Goal: Transaction & Acquisition: Purchase product/service

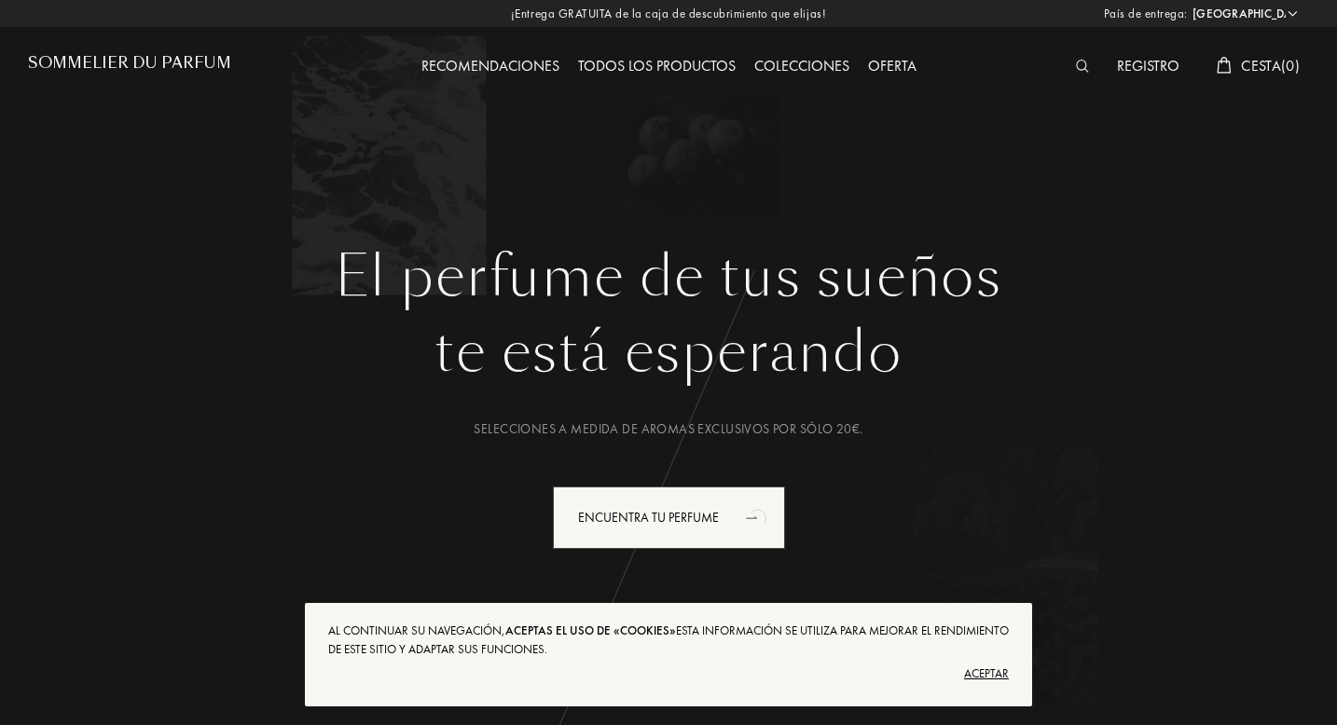
select select "ES"
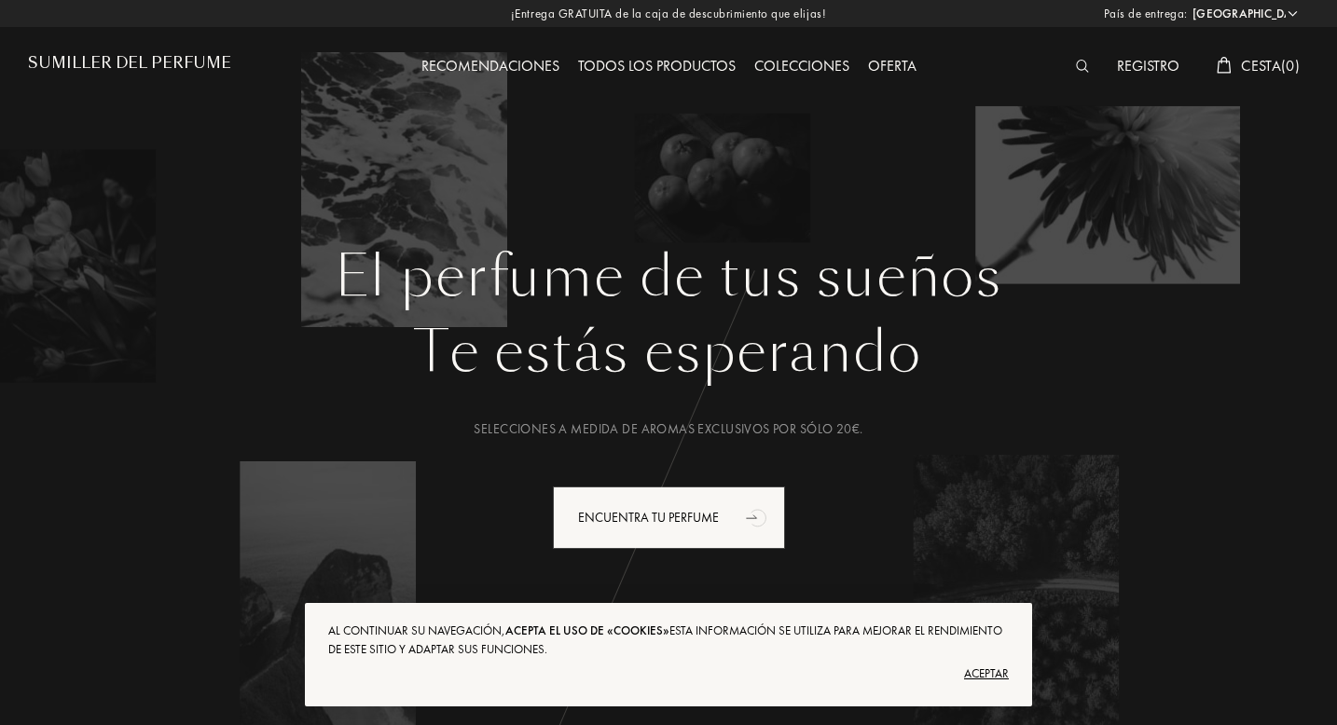
click at [985, 675] on font "Aceptar" at bounding box center [986, 674] width 45 height 16
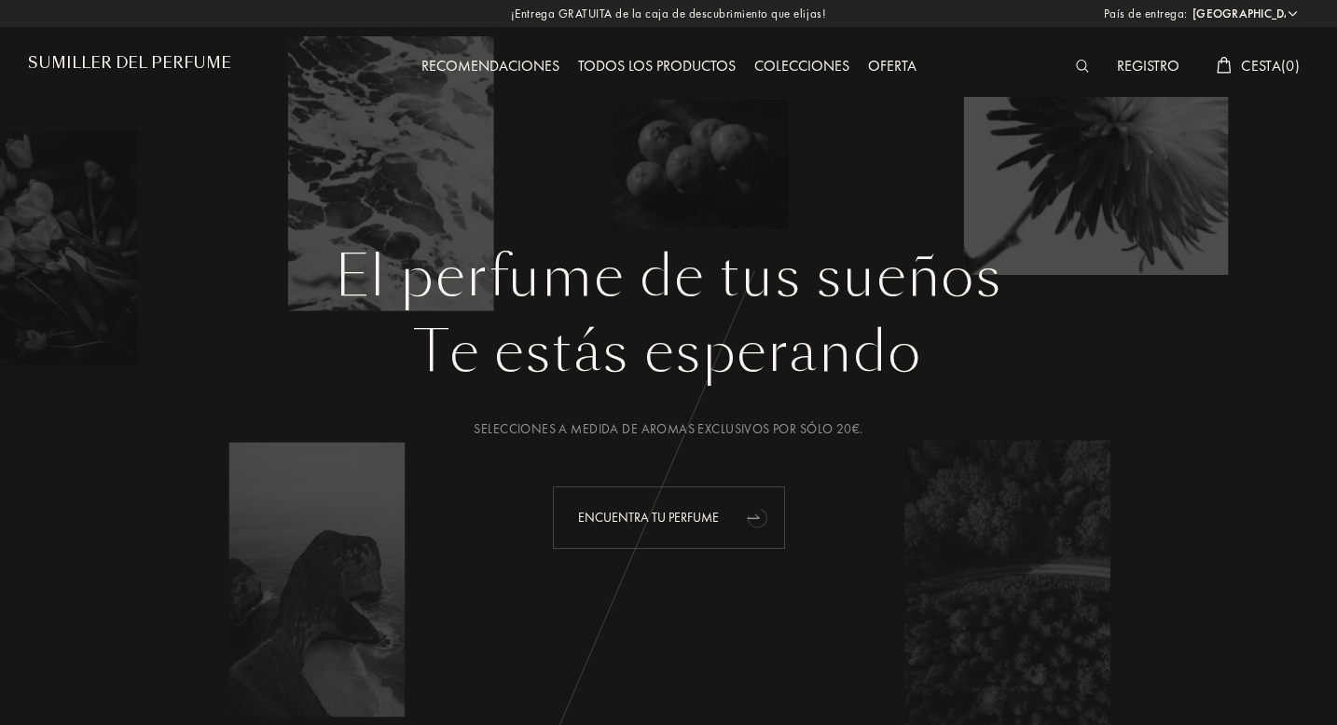
click at [721, 509] on div "Encuentra tu perfume" at bounding box center [669, 518] width 232 height 62
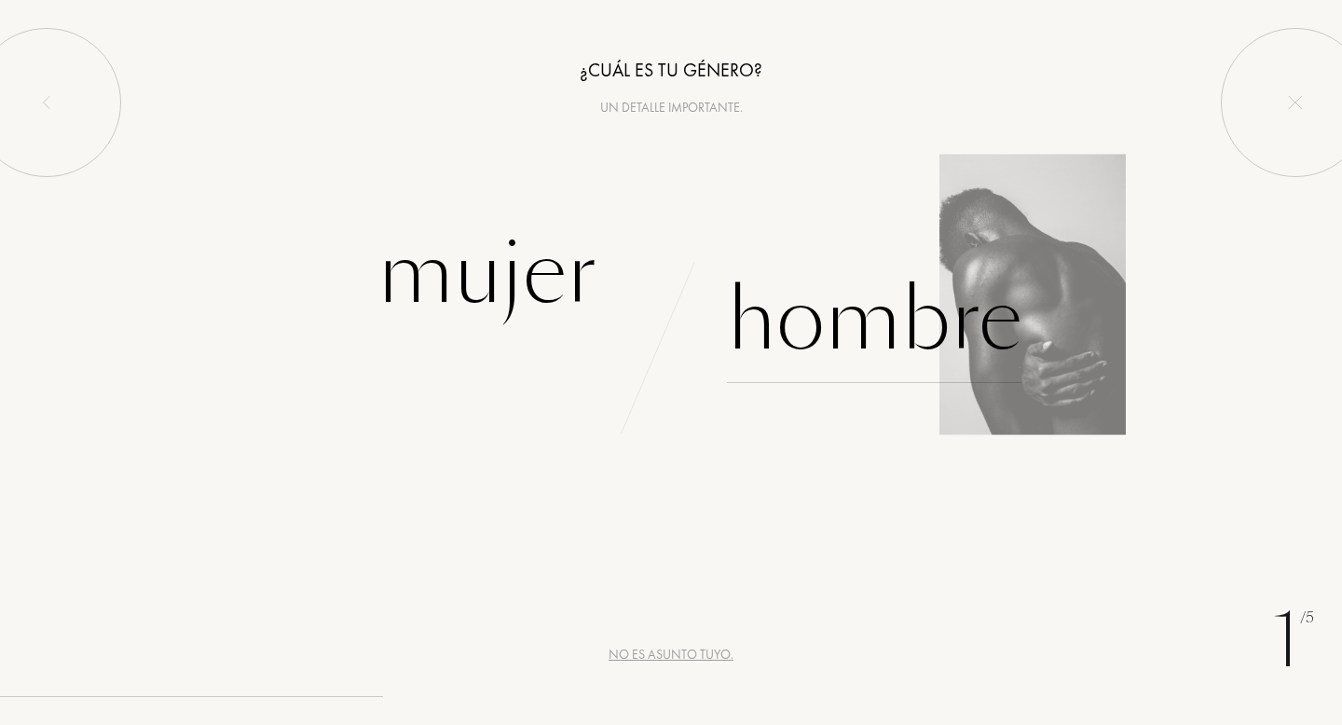
click at [812, 336] on div "Hombre" at bounding box center [875, 320] width 296 height 126
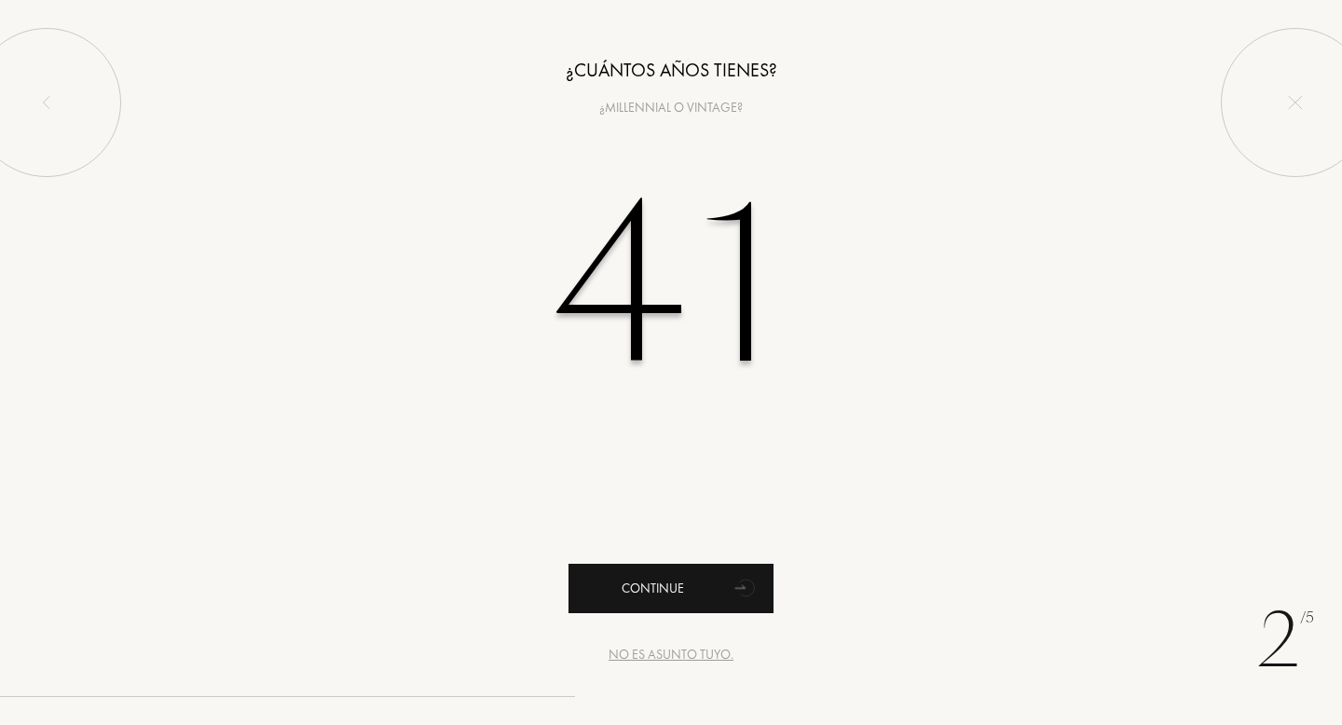
type input "41"
click at [667, 578] on div "Continue" at bounding box center [671, 588] width 205 height 49
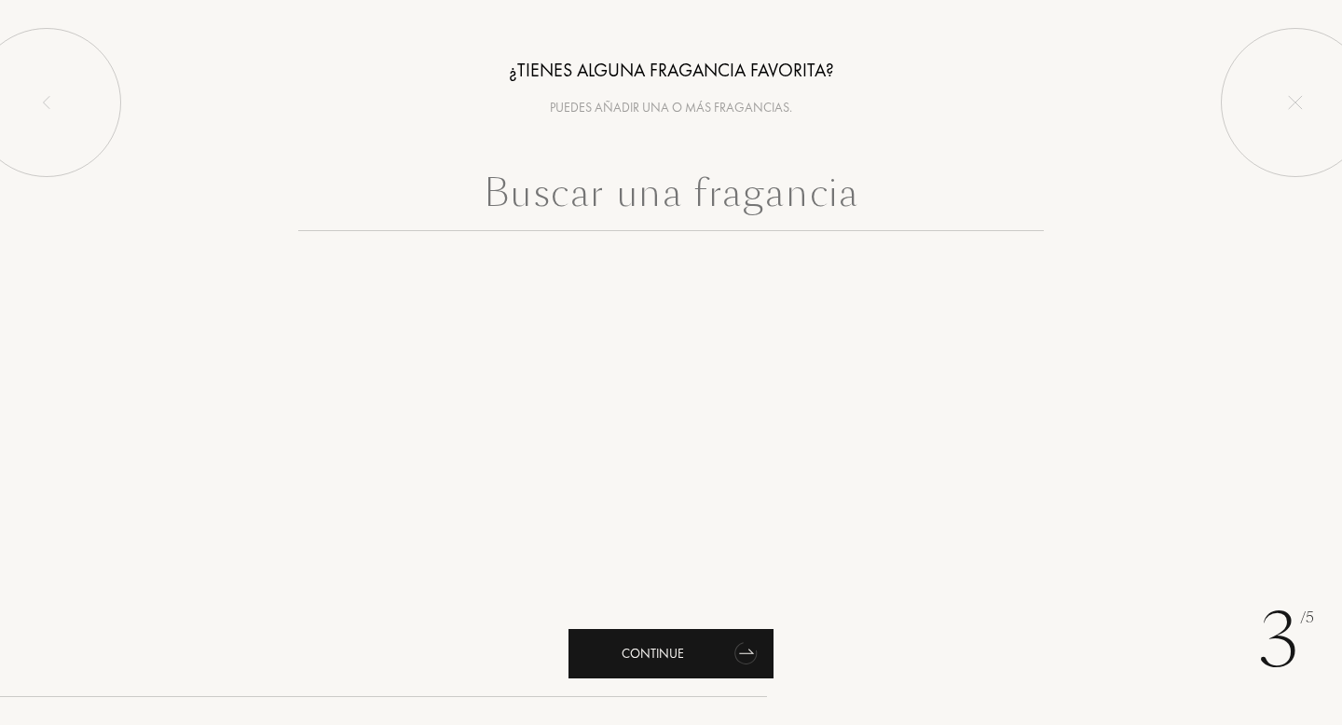
click at [720, 648] on div "Continue" at bounding box center [671, 653] width 205 height 49
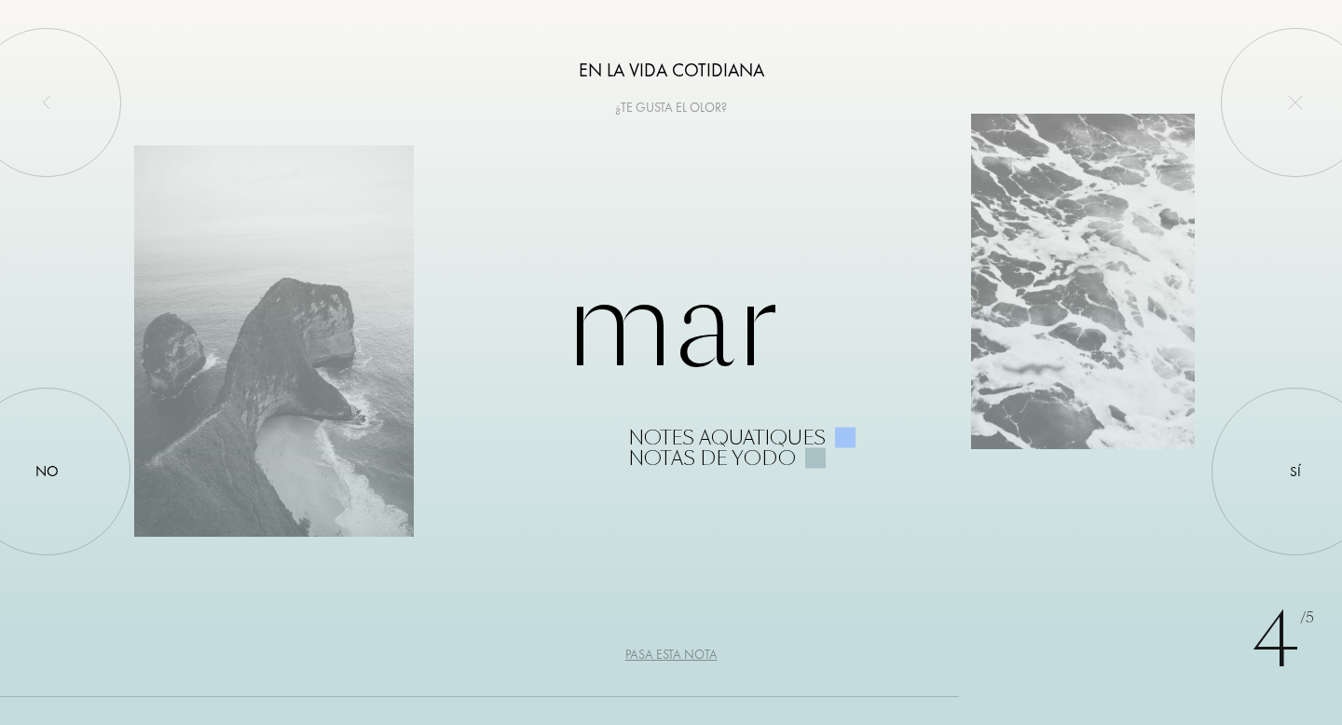
click at [678, 657] on div "Pasa esta nota" at bounding box center [672, 655] width 92 height 20
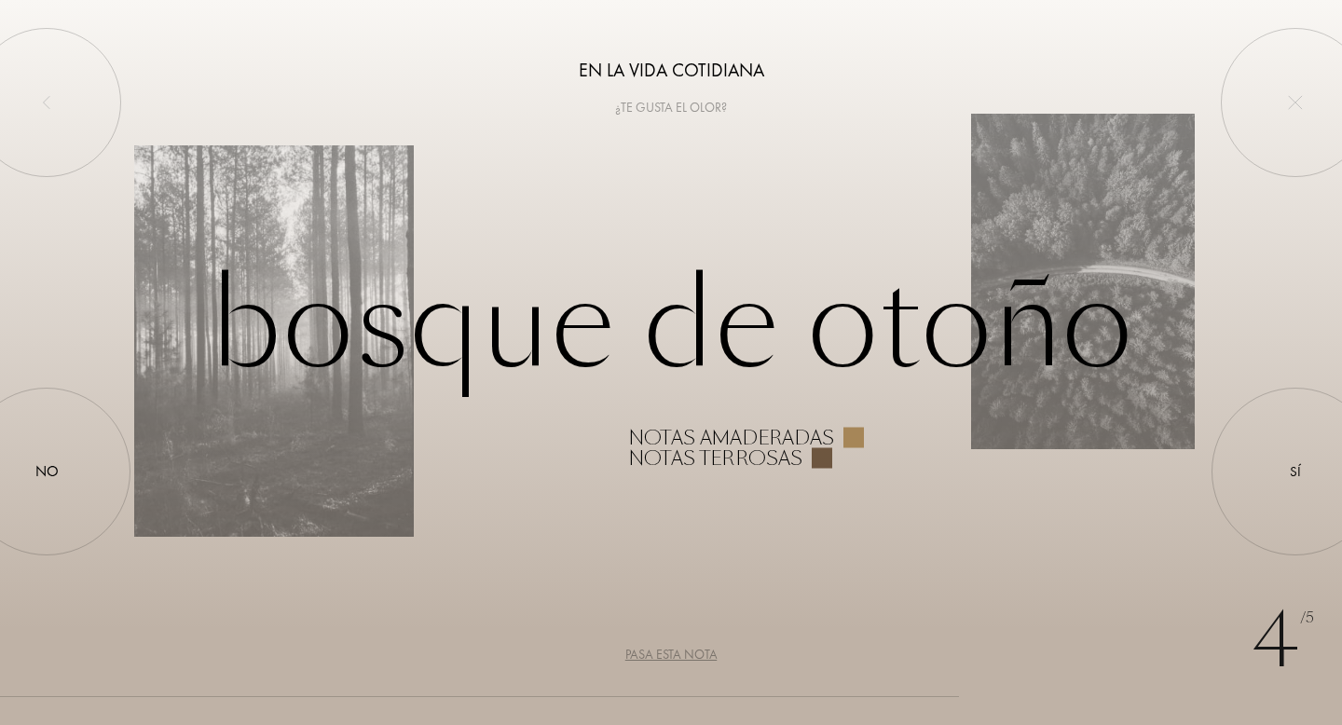
click at [678, 657] on div "Pasa esta nota" at bounding box center [672, 655] width 92 height 20
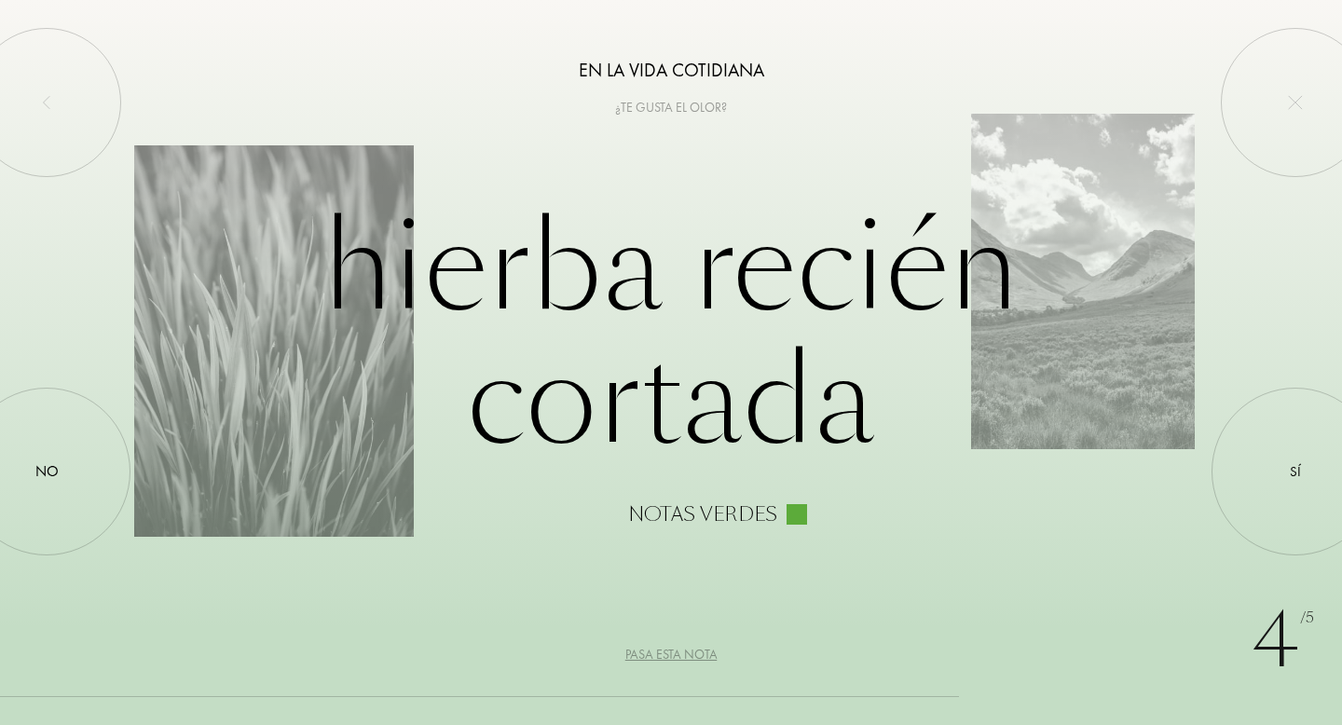
click at [678, 655] on div "Pasa esta nota" at bounding box center [672, 655] width 92 height 20
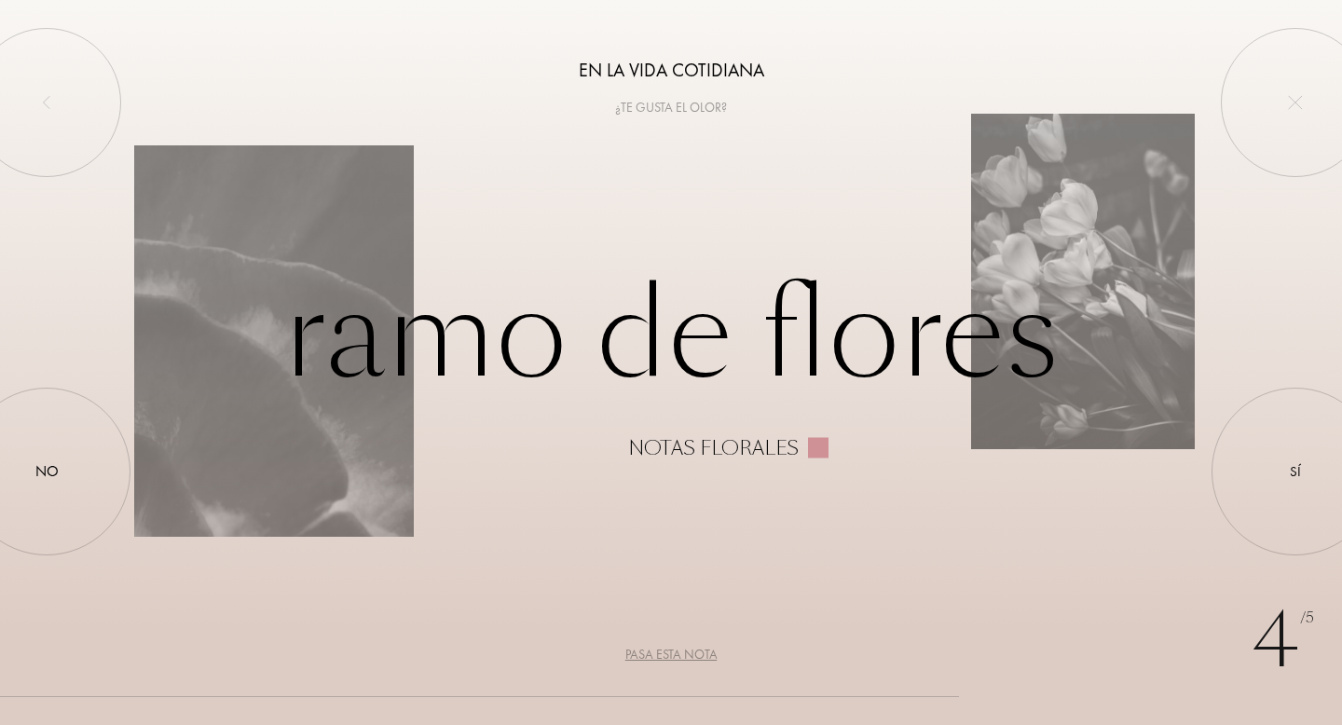
click at [678, 654] on div "Pasa esta nota" at bounding box center [672, 655] width 92 height 20
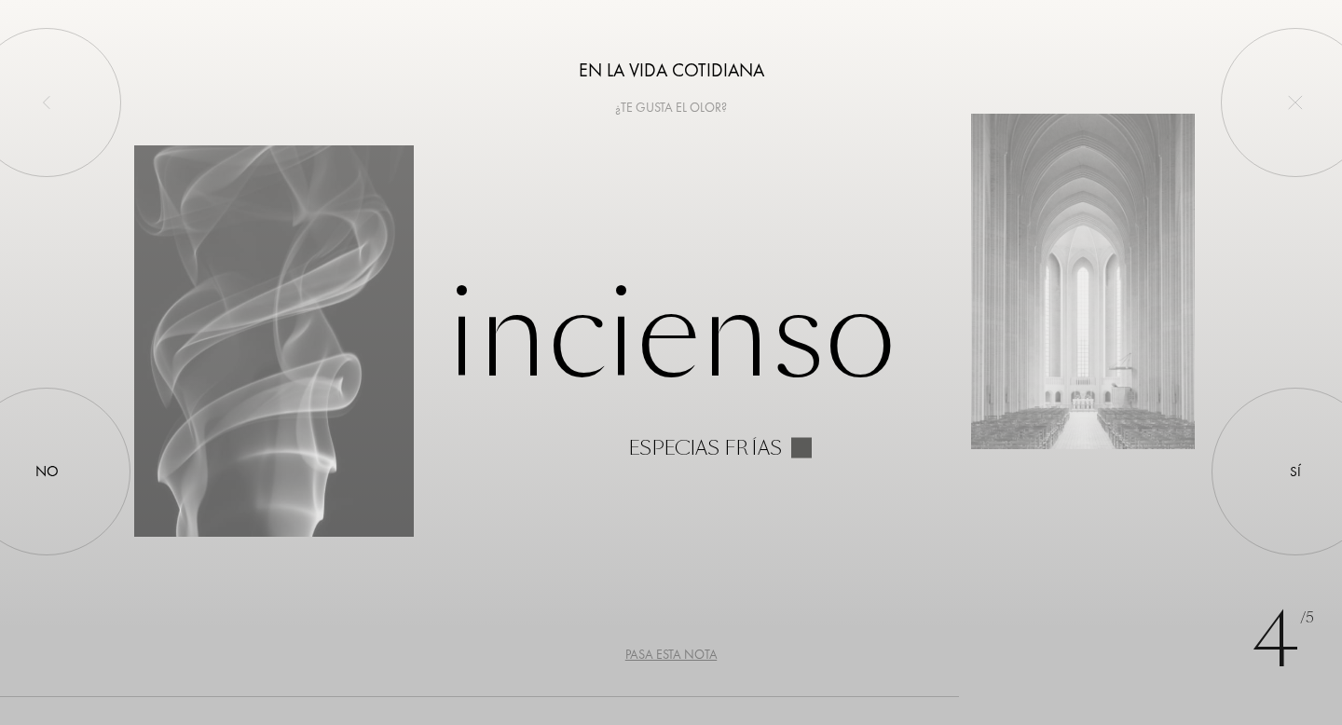
click at [678, 654] on div "Pasa esta nota" at bounding box center [672, 655] width 92 height 20
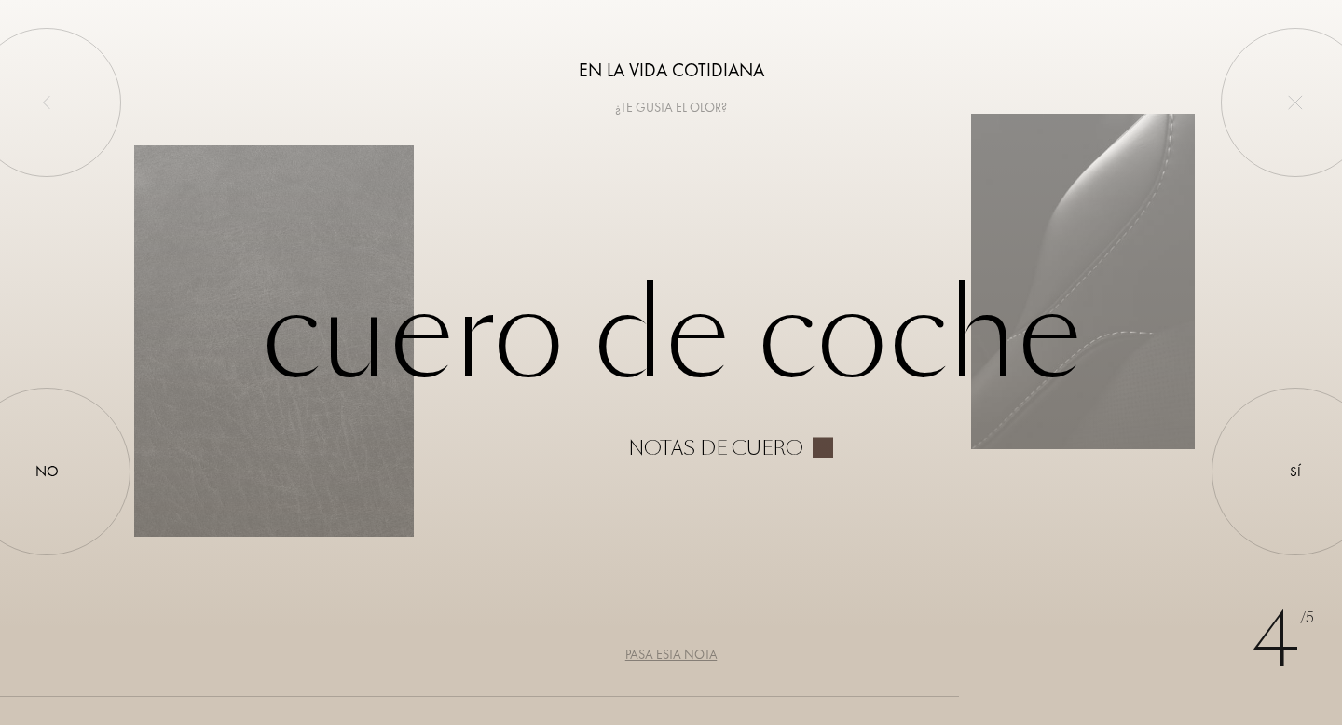
click at [678, 654] on div "Pasa esta nota" at bounding box center [672, 655] width 92 height 20
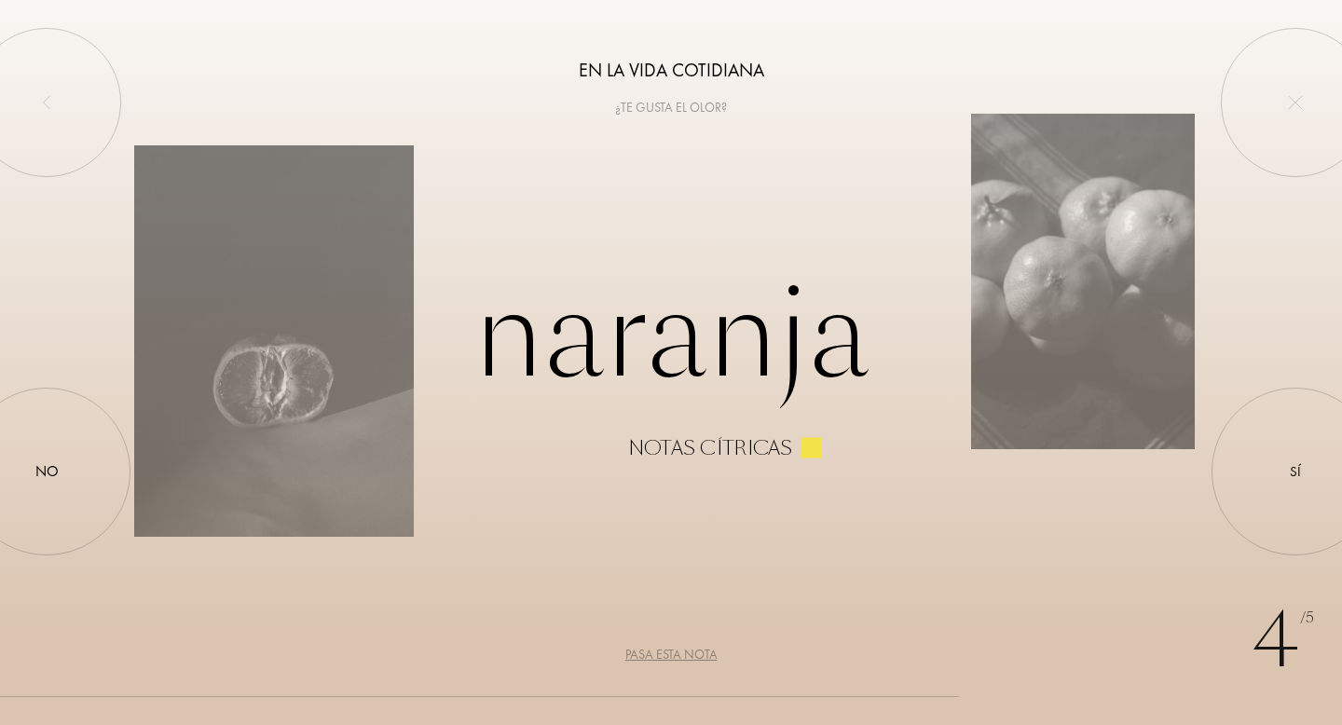
click at [678, 652] on div "Pasa esta nota" at bounding box center [672, 655] width 92 height 20
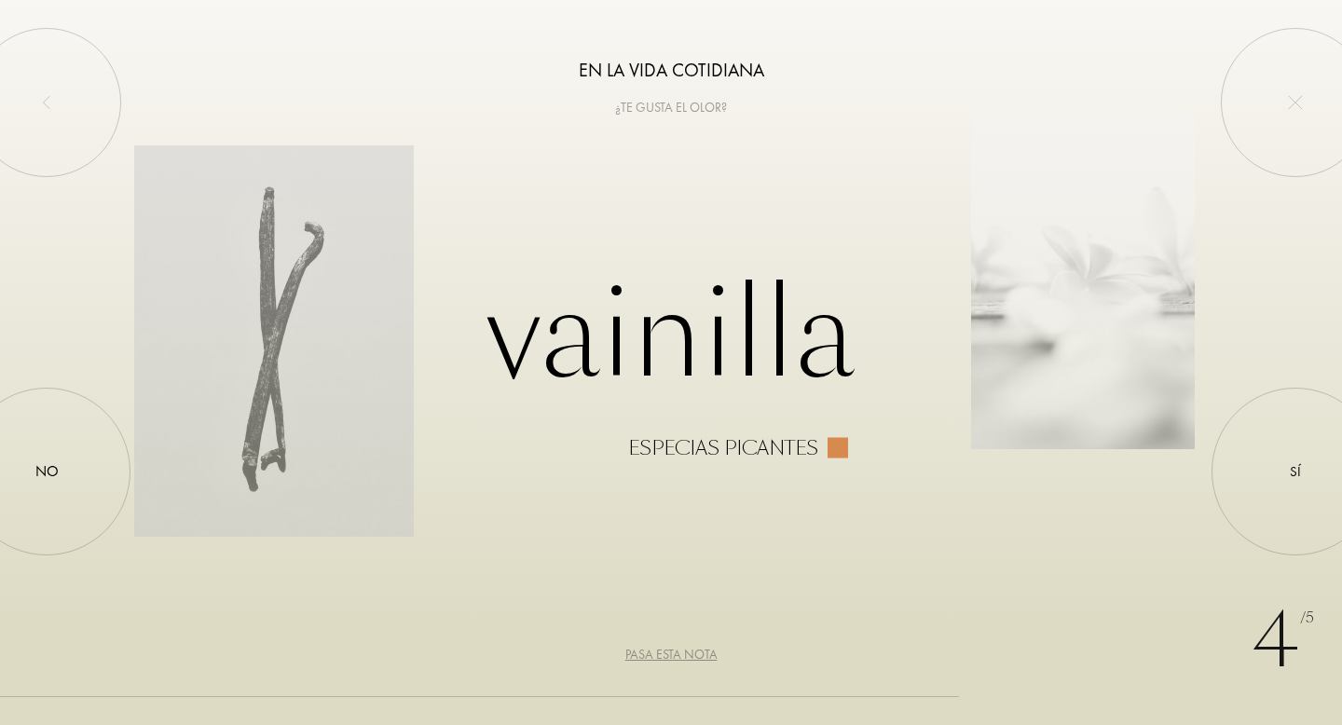
click at [678, 650] on div "Pasa esta nota" at bounding box center [672, 655] width 92 height 20
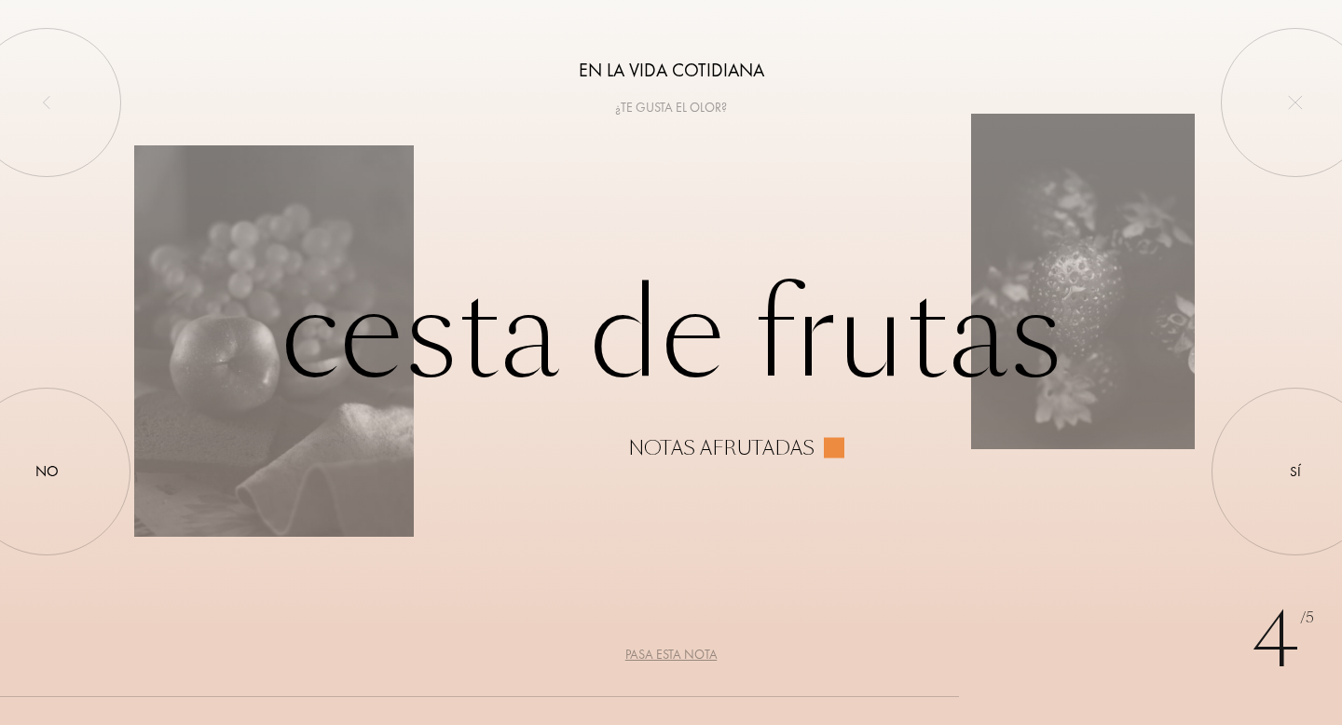
click at [678, 650] on div "Pasa esta nota" at bounding box center [672, 655] width 92 height 20
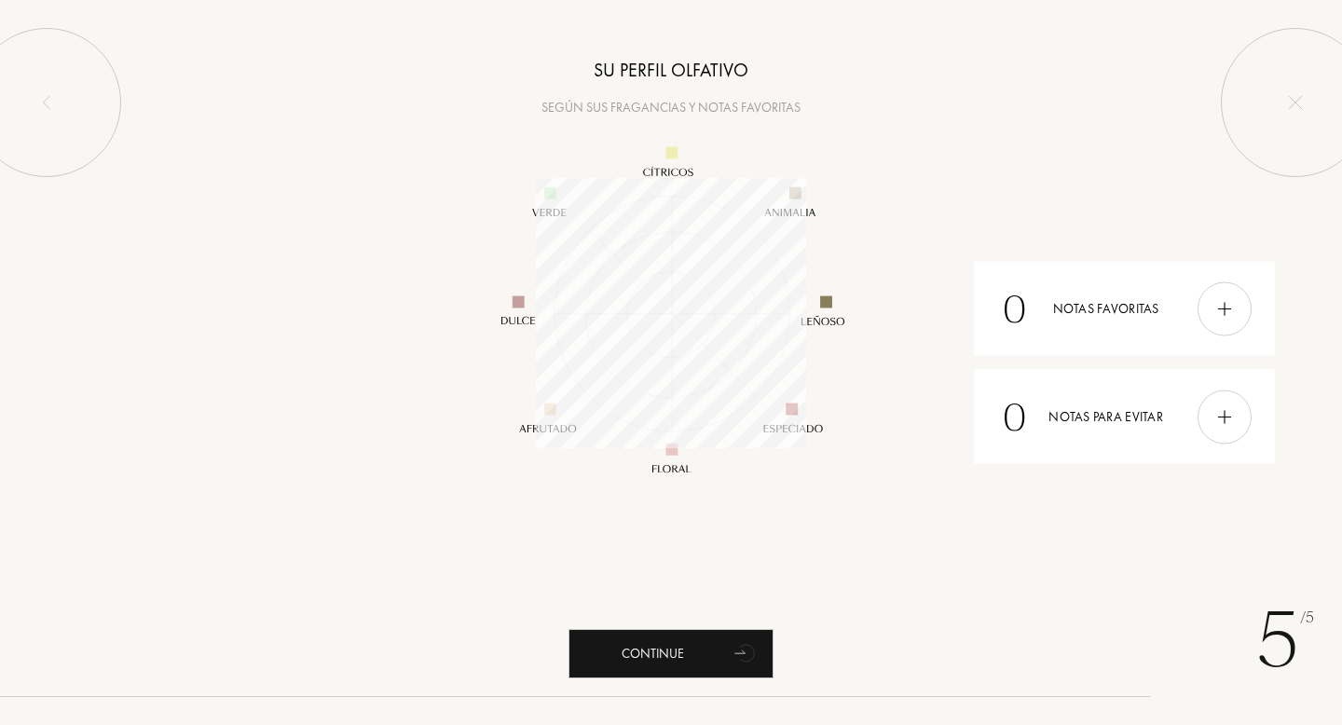
scroll to position [270, 270]
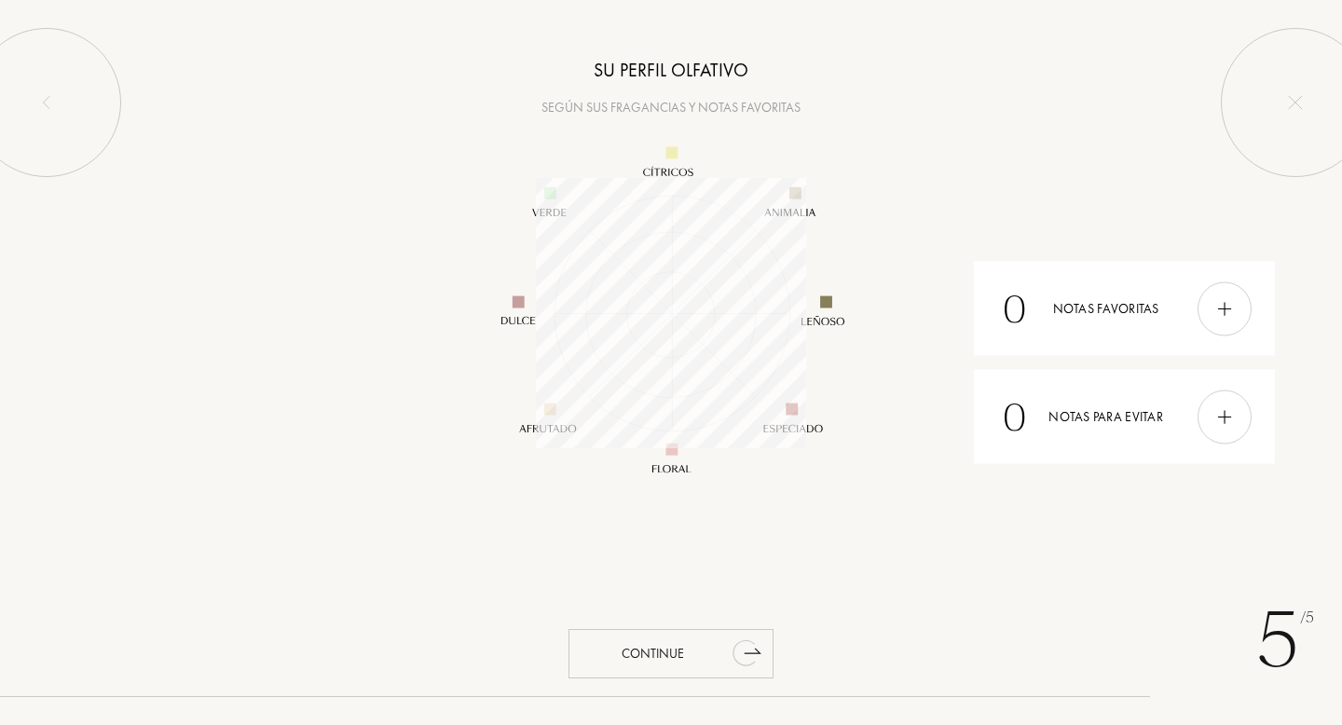
click at [693, 656] on div "Continue" at bounding box center [671, 653] width 205 height 49
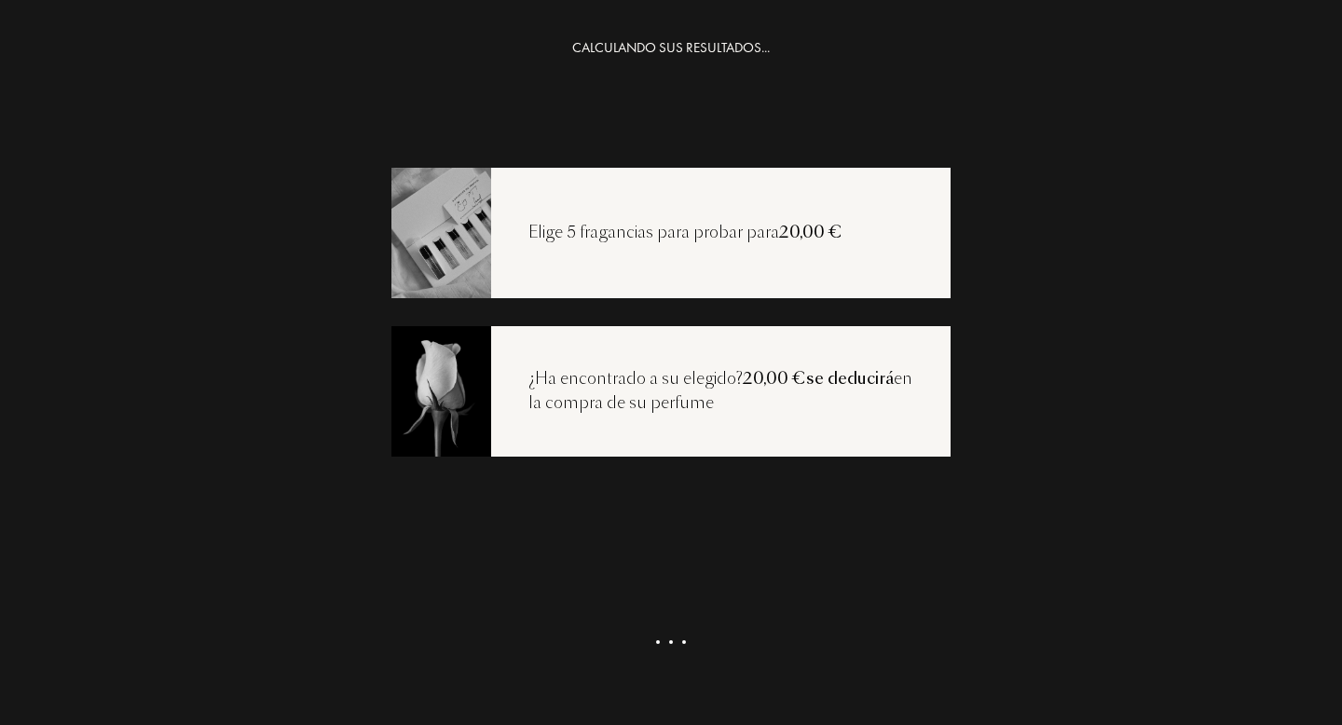
click at [672, 643] on div at bounding box center [671, 639] width 39 height 22
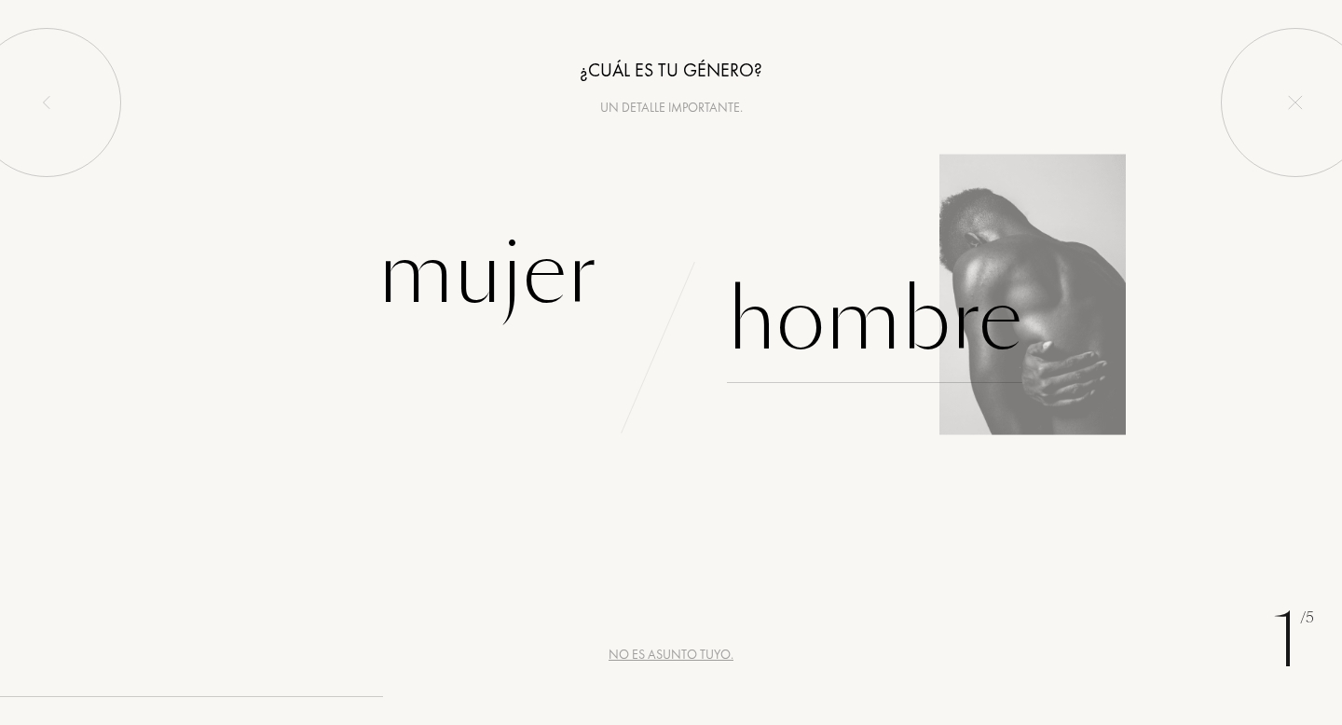
click at [855, 332] on div "Hombre" at bounding box center [875, 320] width 296 height 126
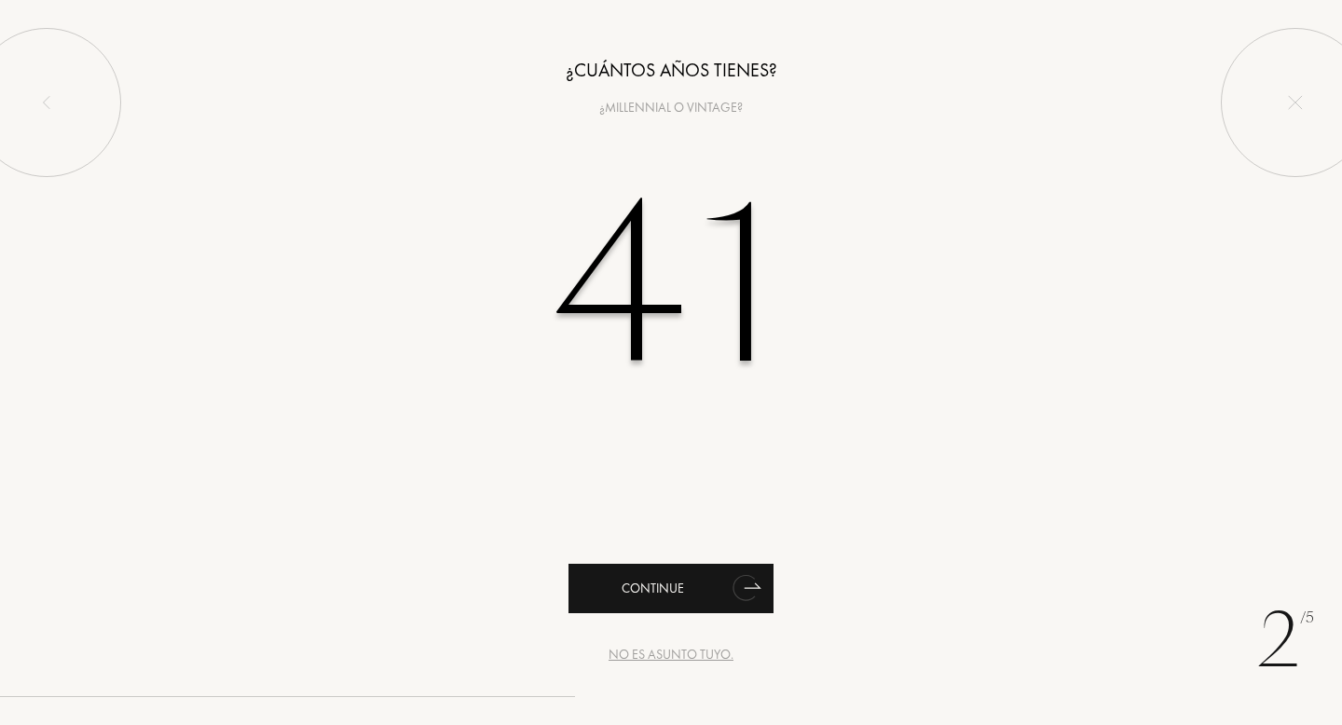
type input "41"
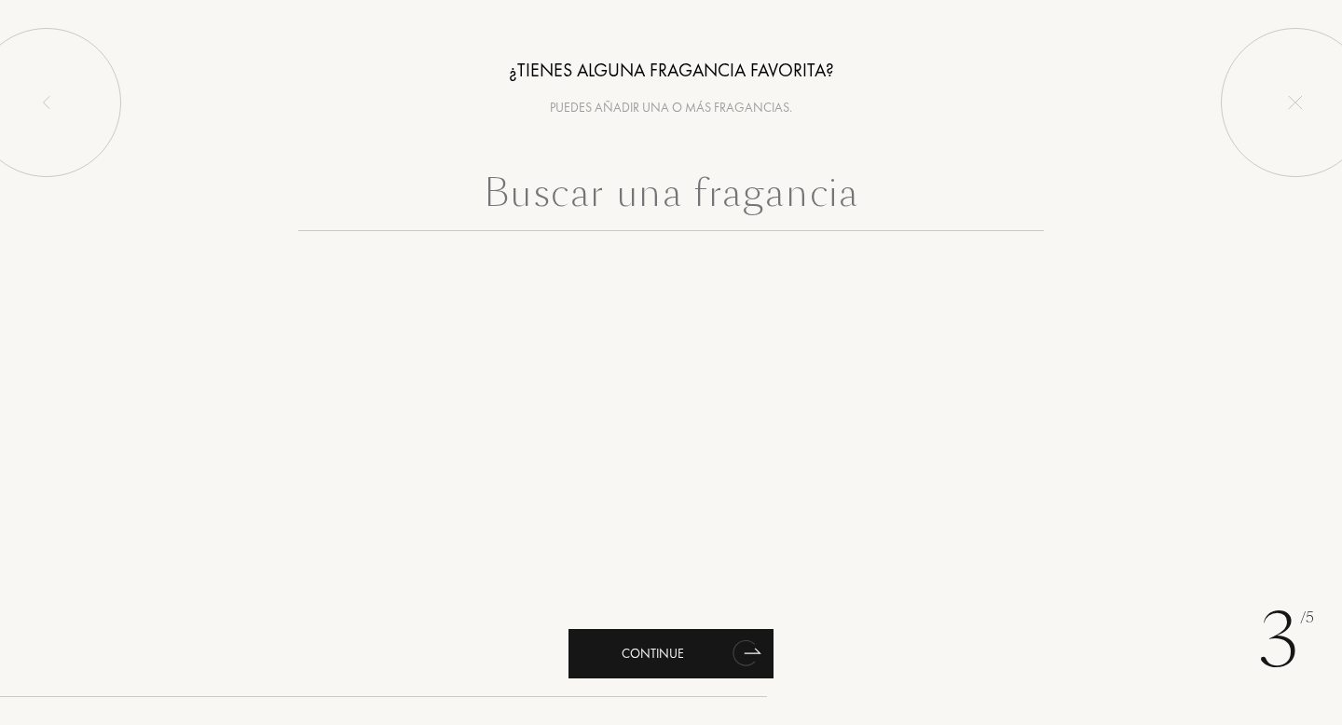
click at [657, 652] on div "Continue" at bounding box center [671, 653] width 205 height 49
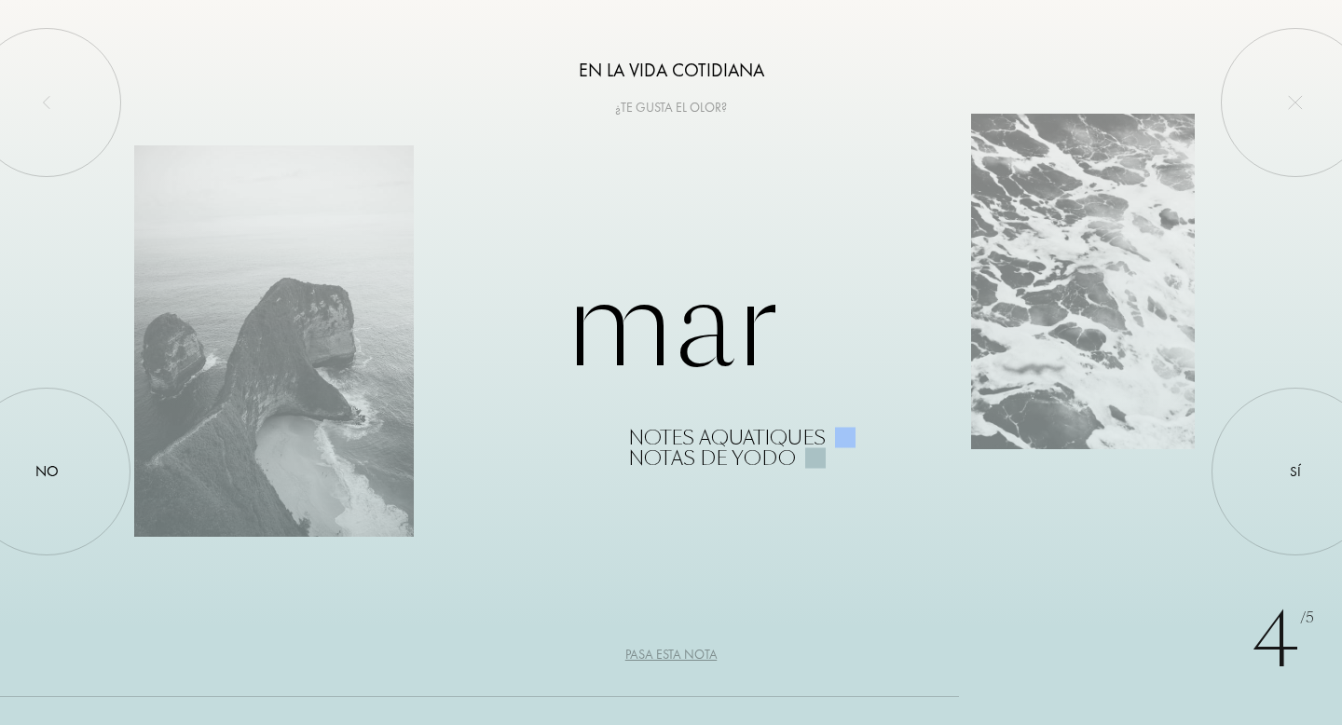
click at [669, 658] on div "Pasa esta nota" at bounding box center [672, 655] width 92 height 20
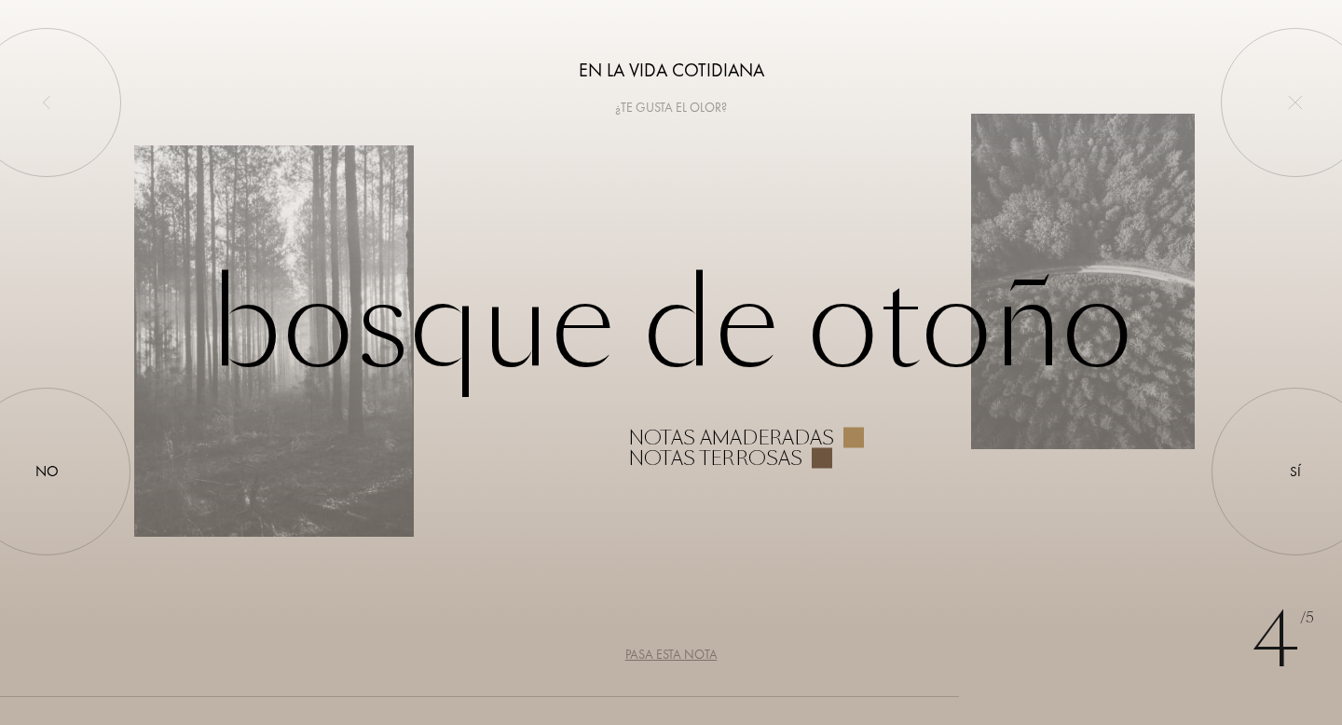
click at [669, 658] on div "Pasa esta nota" at bounding box center [672, 655] width 92 height 20
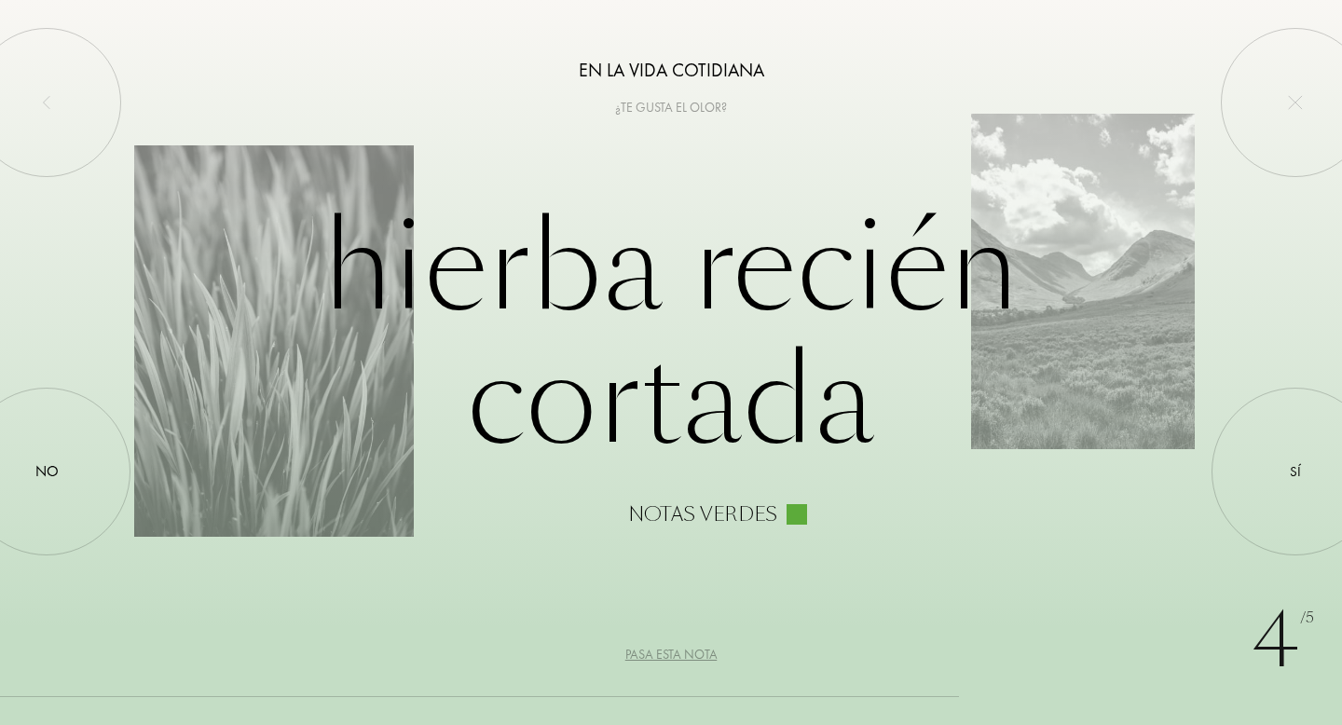
click at [669, 658] on div "Pasa esta nota" at bounding box center [672, 655] width 92 height 20
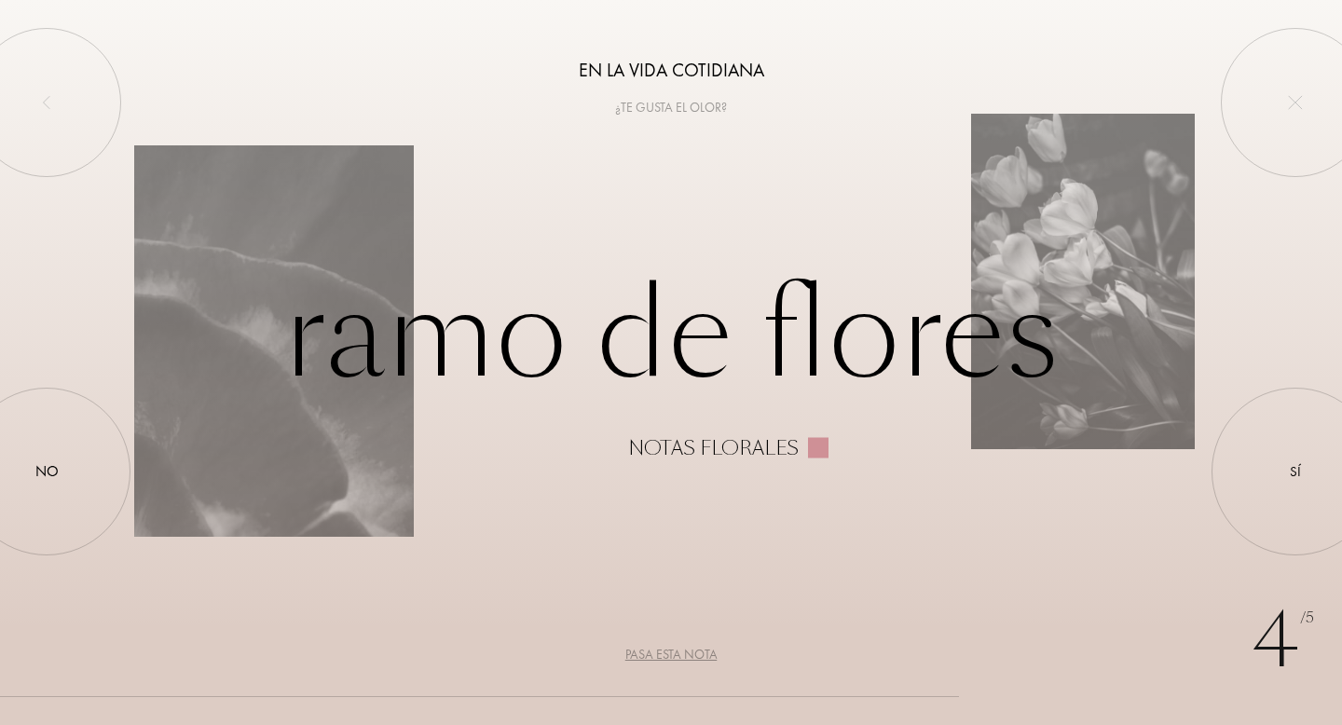
click at [669, 657] on div "Pasa esta nota" at bounding box center [672, 655] width 92 height 20
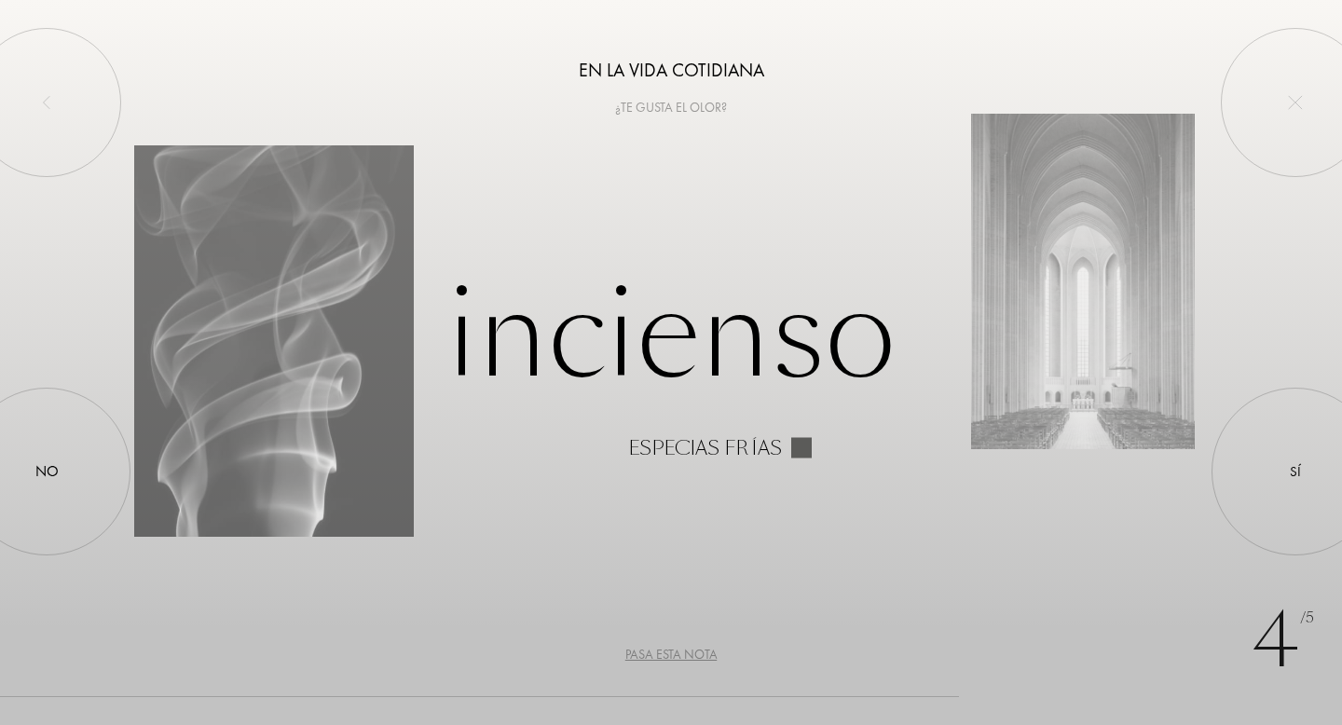
click at [669, 657] on div "Pasa esta nota" at bounding box center [672, 655] width 92 height 20
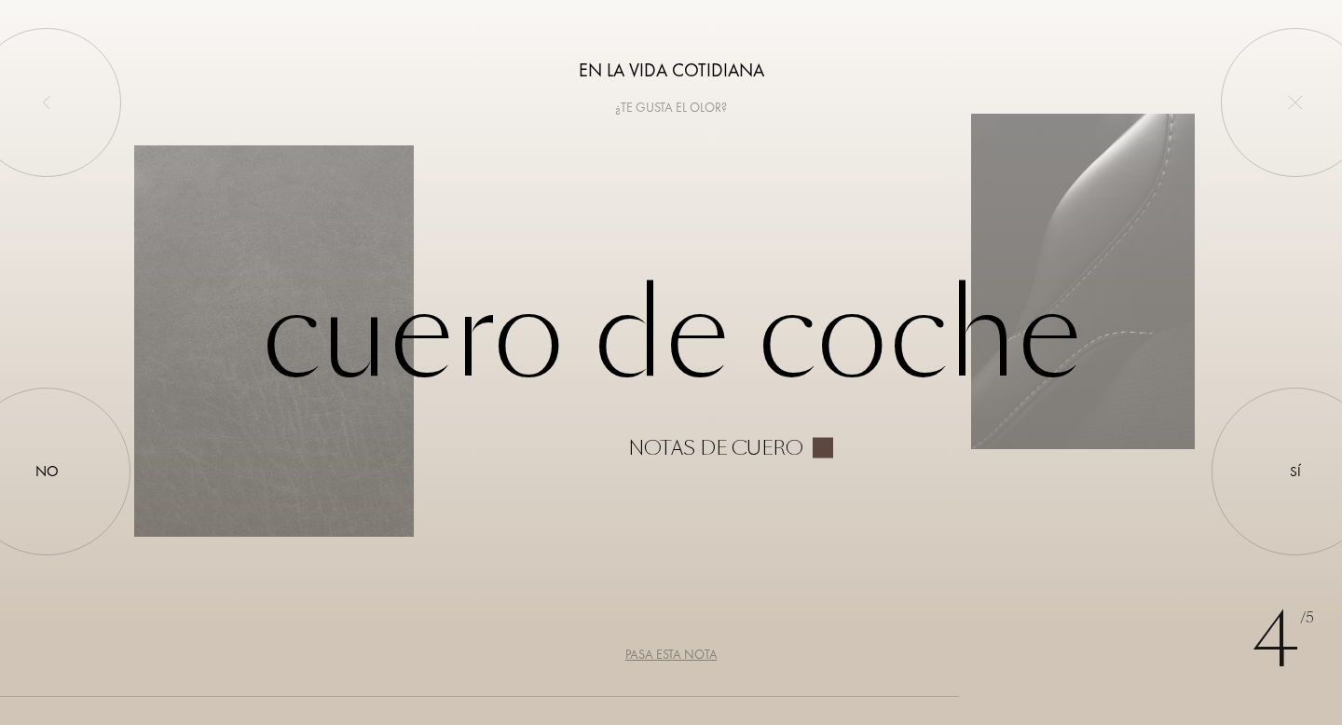
click at [669, 657] on div "Pasa esta nota" at bounding box center [672, 655] width 92 height 20
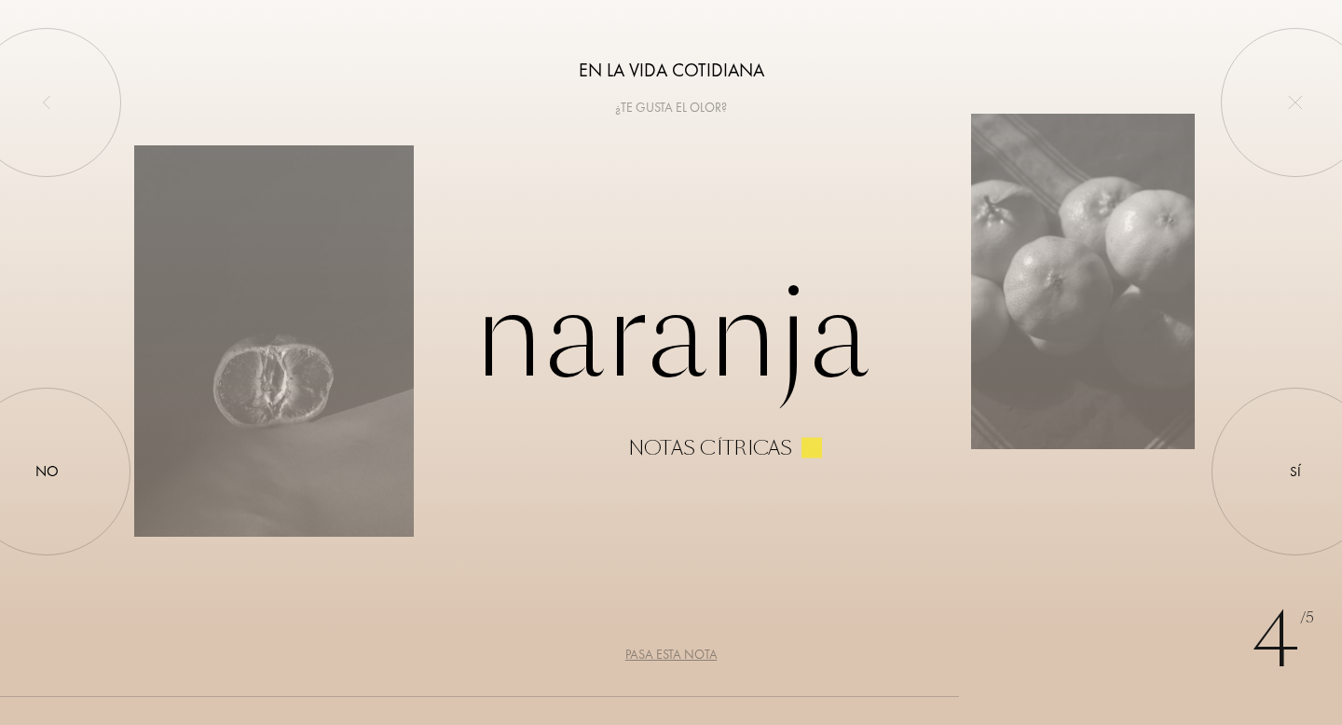
click at [669, 657] on div "Pasa esta nota" at bounding box center [672, 655] width 92 height 20
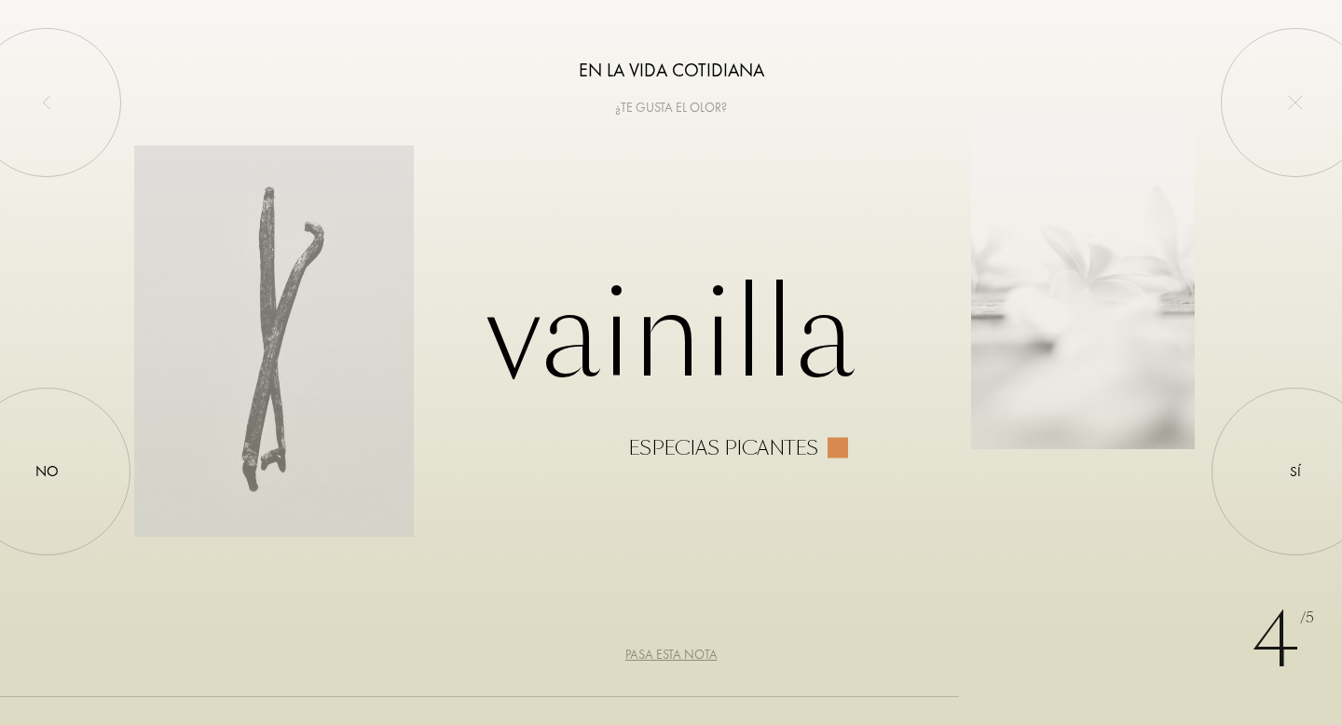
click at [669, 657] on div "Pasa esta nota" at bounding box center [672, 655] width 92 height 20
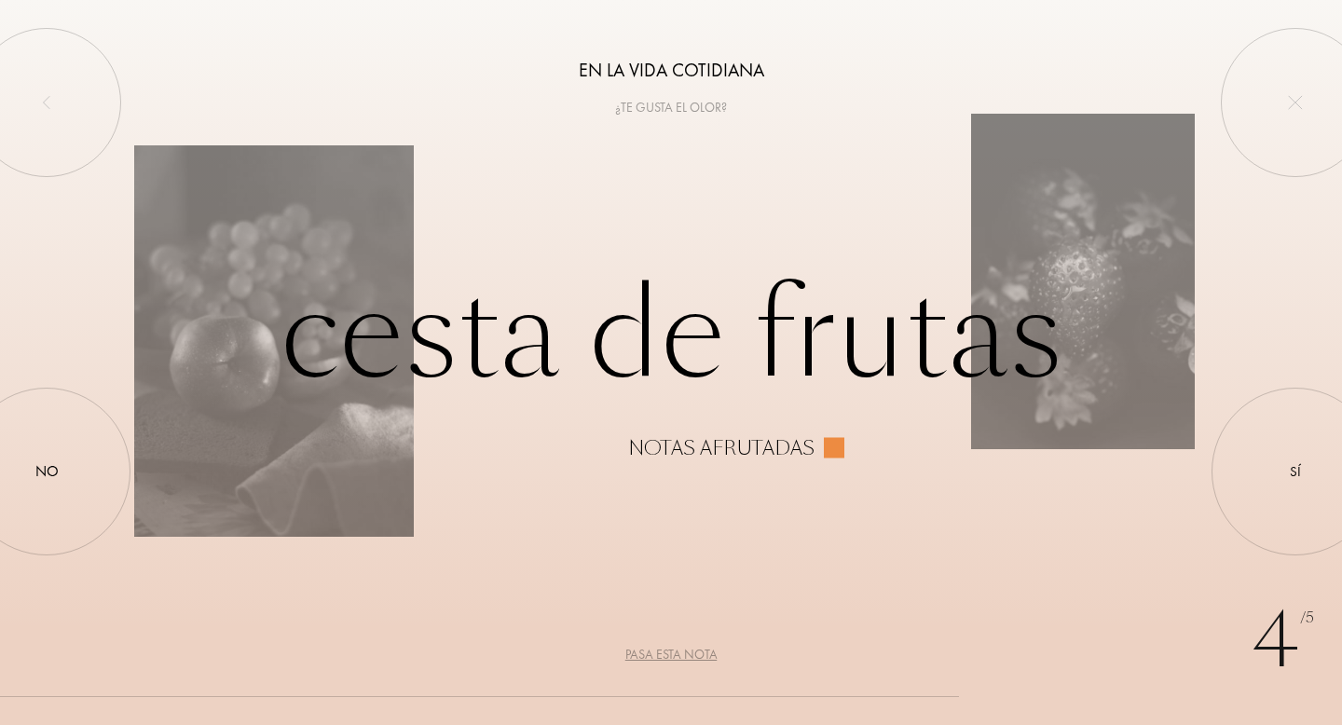
click at [669, 657] on div "Pasa esta nota" at bounding box center [672, 655] width 92 height 20
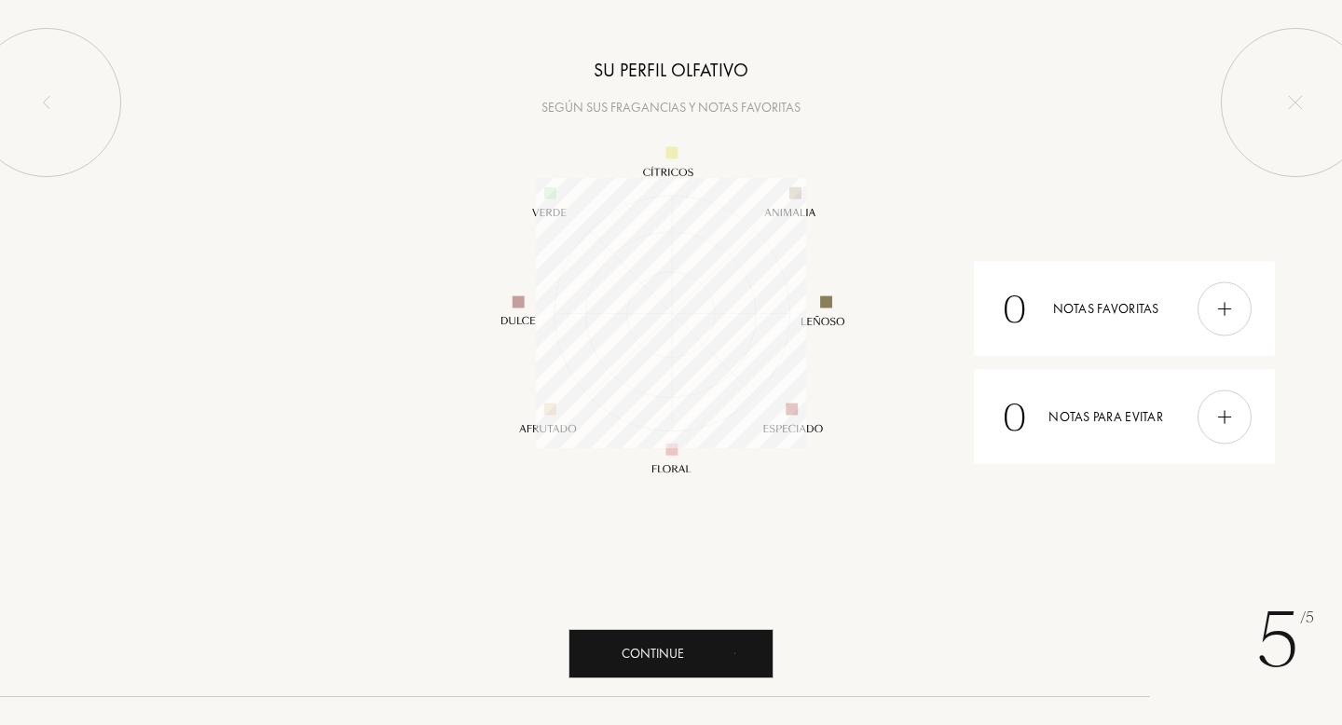
scroll to position [270, 270]
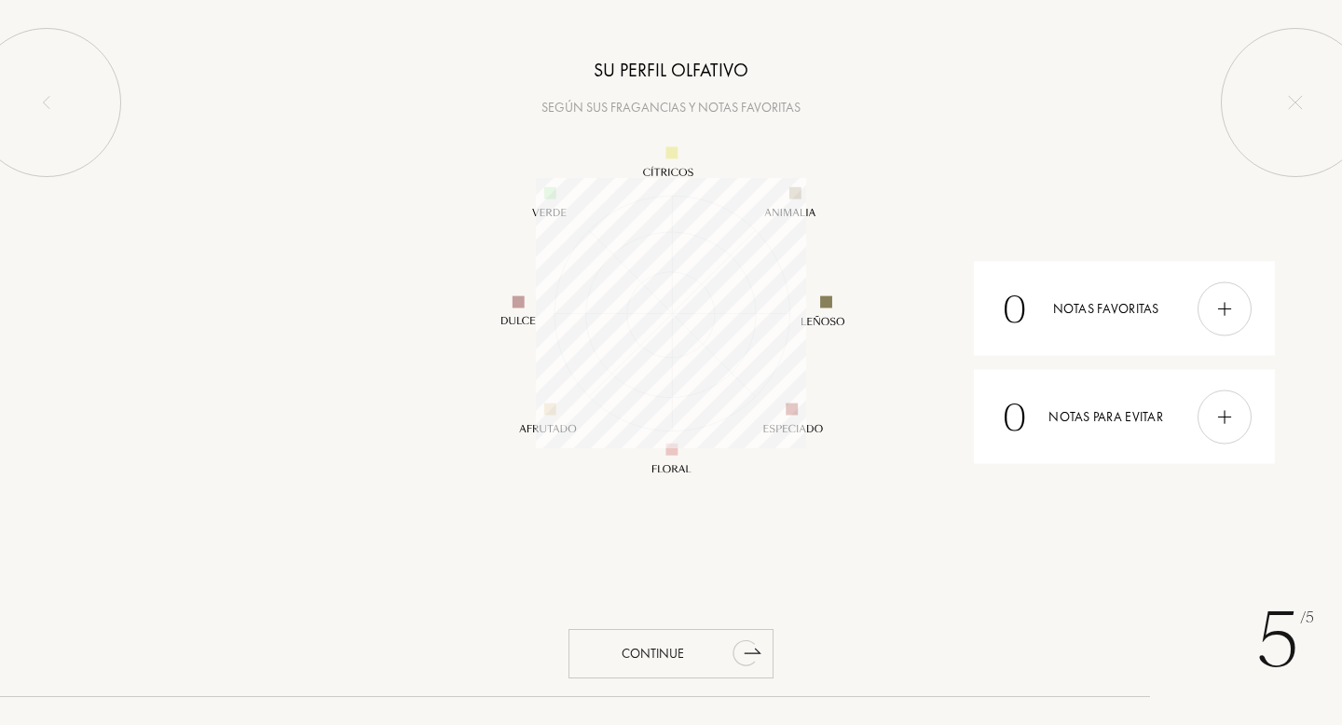
click at [661, 648] on div "Continue" at bounding box center [671, 653] width 205 height 49
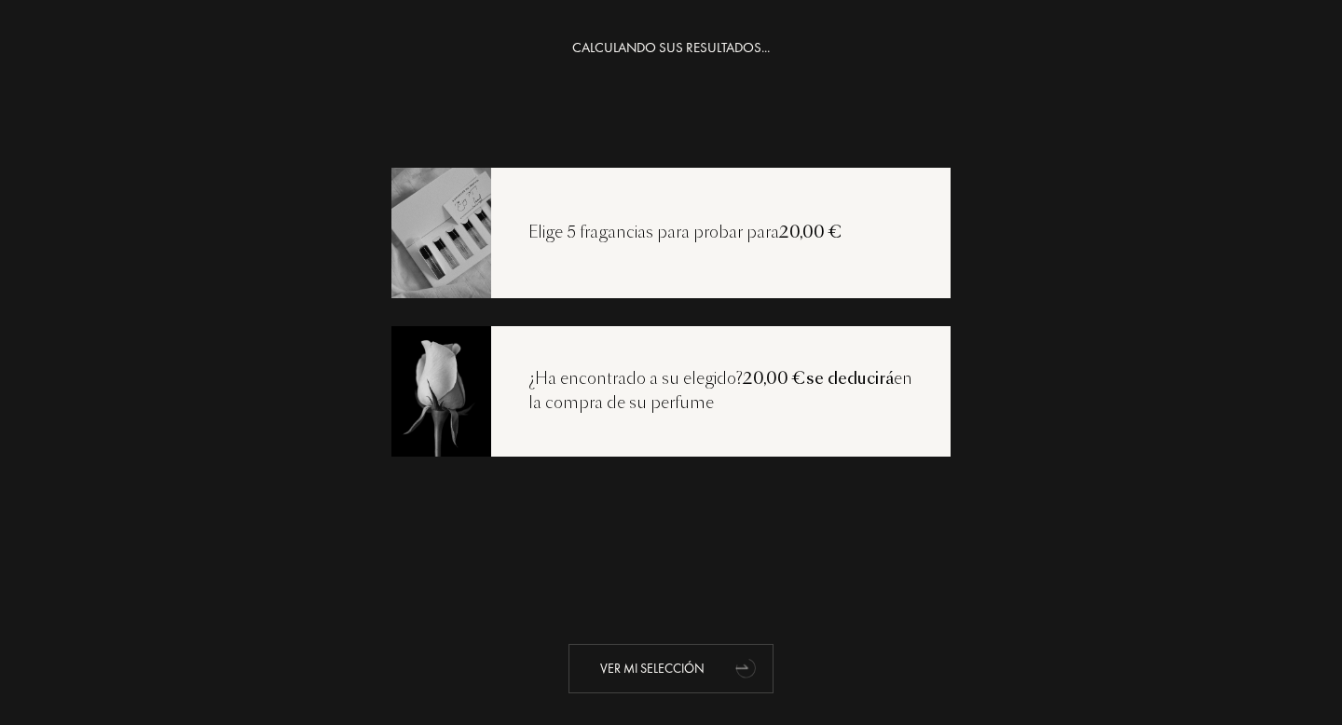
click at [638, 665] on div "Ver mi selección" at bounding box center [671, 668] width 205 height 49
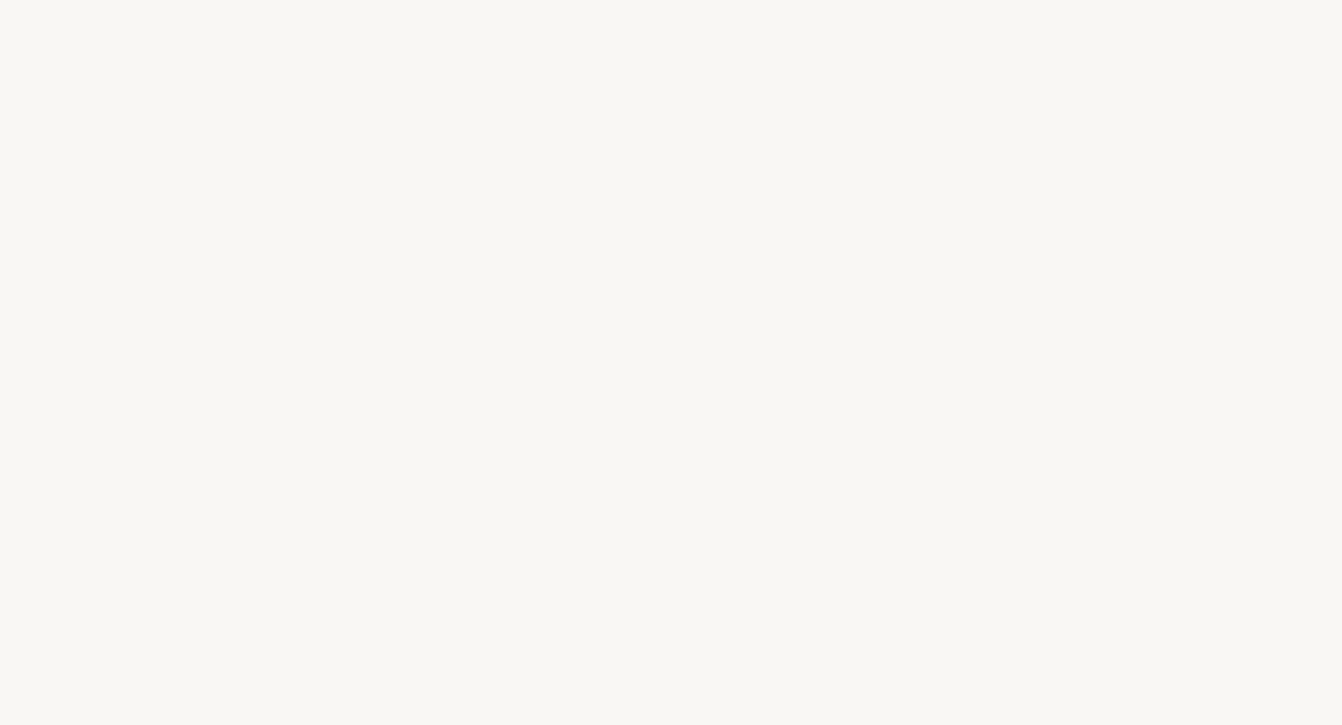
select select "ES"
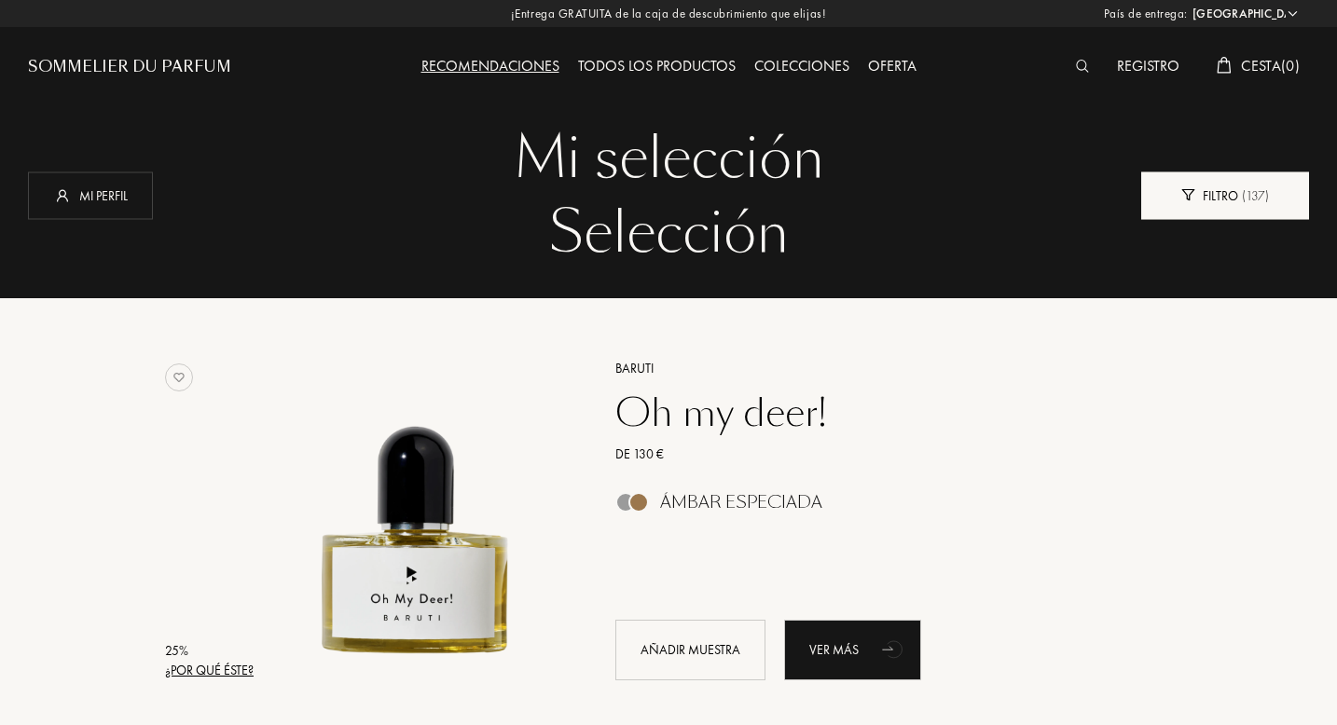
click at [1226, 197] on div "Filtro ( 137 )" at bounding box center [1225, 196] width 168 height 48
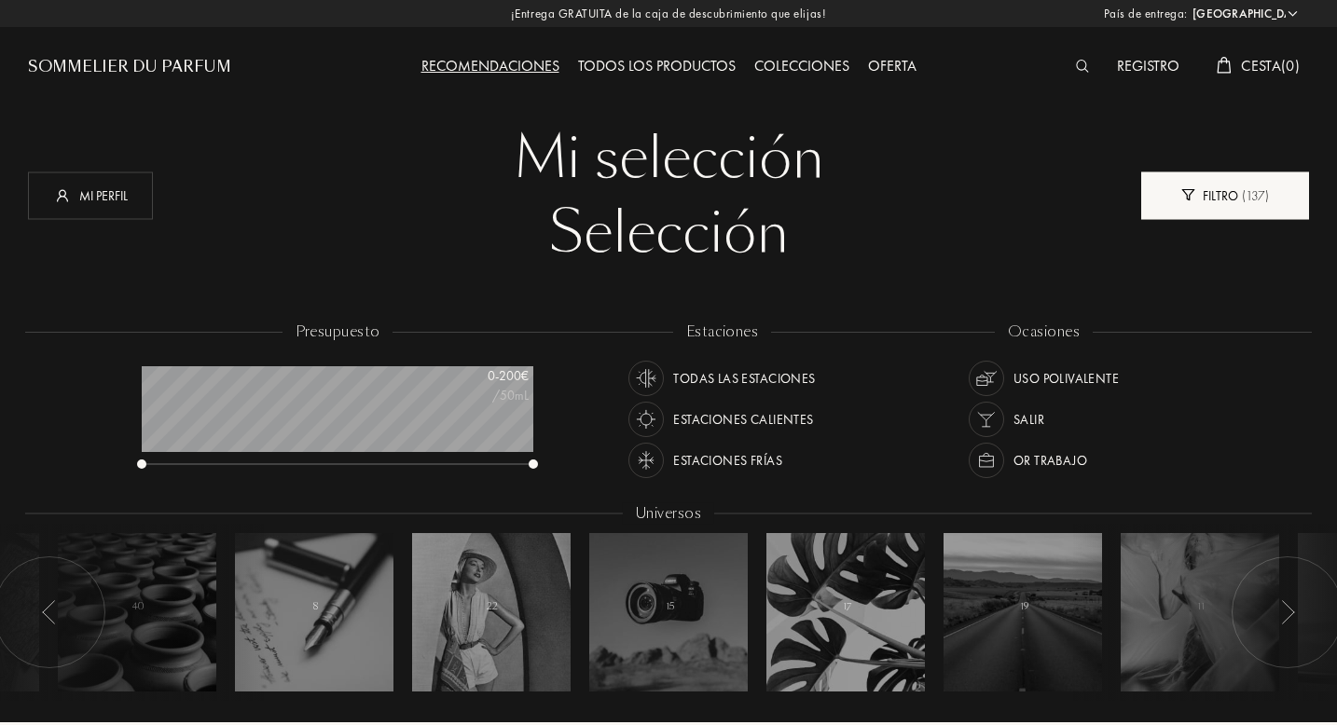
scroll to position [93, 392]
click at [696, 415] on div "Estaciones calientes" at bounding box center [743, 419] width 140 height 35
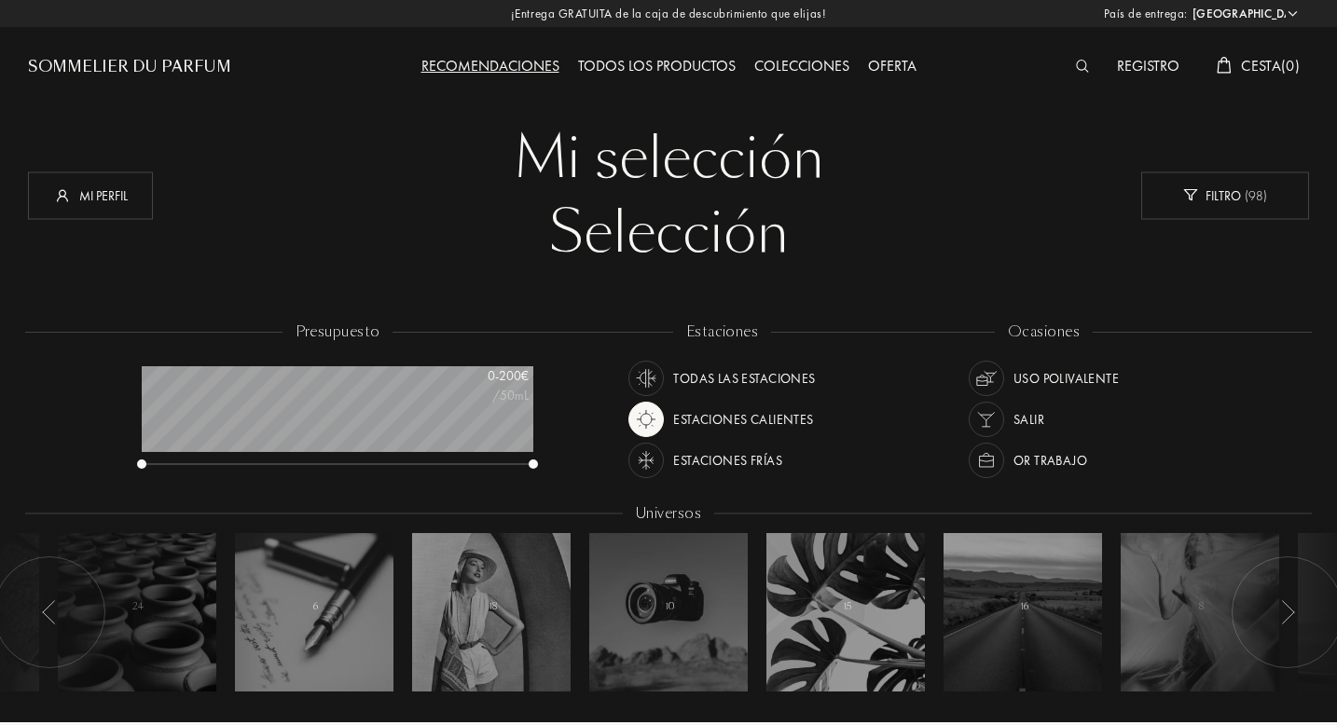
click at [1022, 461] on div "or trabajo" at bounding box center [1050, 460] width 74 height 35
click at [1036, 238] on div "Selección" at bounding box center [668, 233] width 1253 height 75
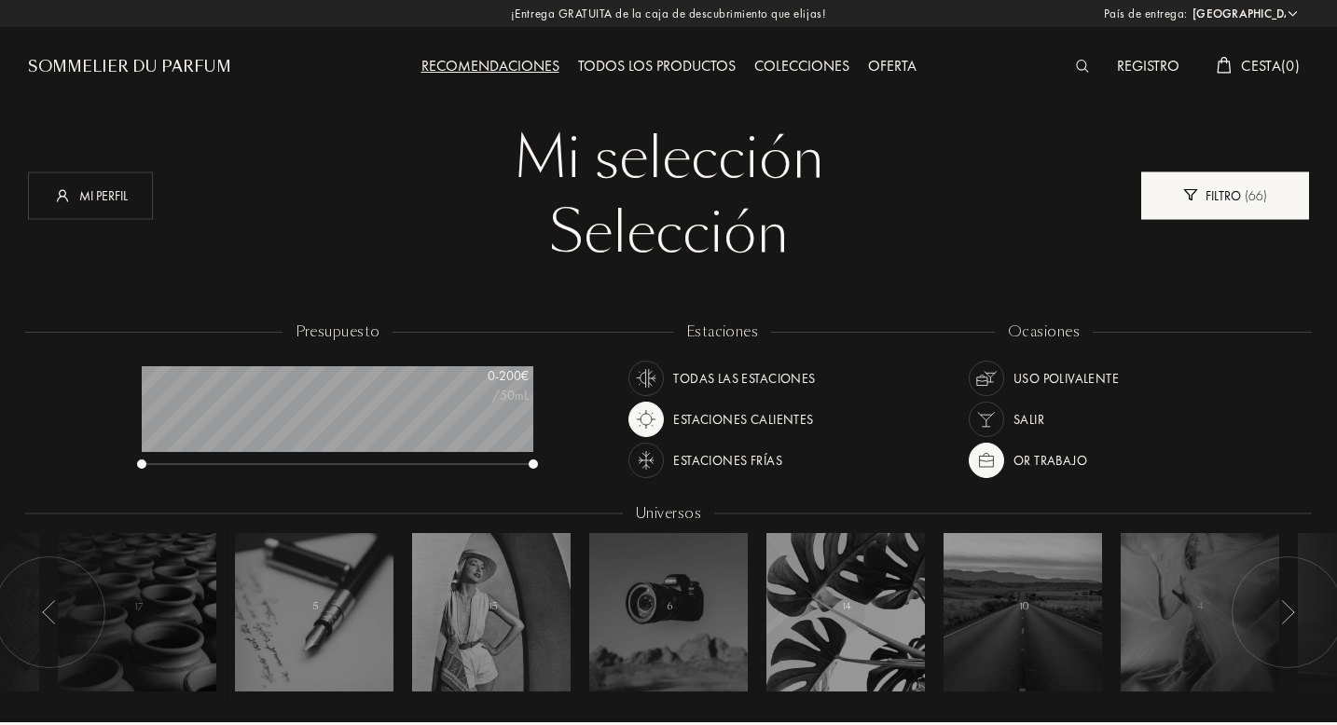
click at [1208, 204] on div "Filtro ( 66 )" at bounding box center [1225, 196] width 168 height 48
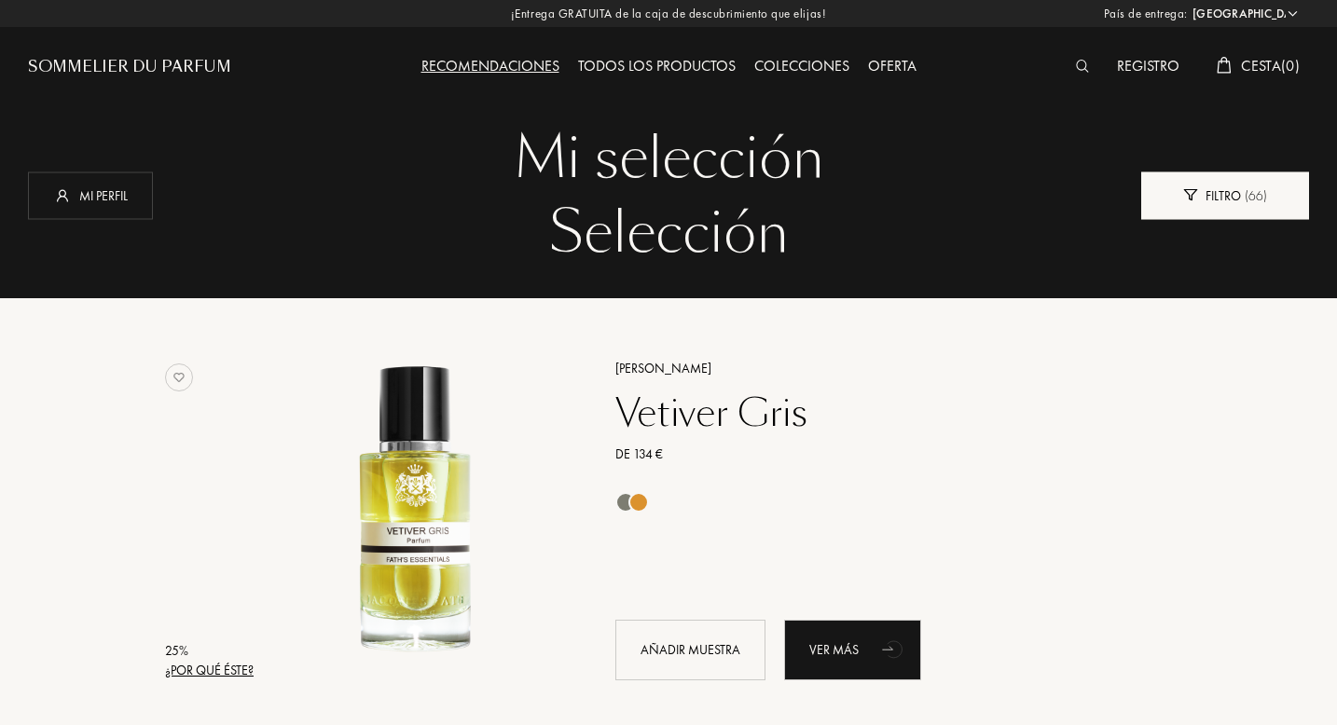
click at [1208, 204] on div "Filtro ( 66 )" at bounding box center [1225, 196] width 168 height 48
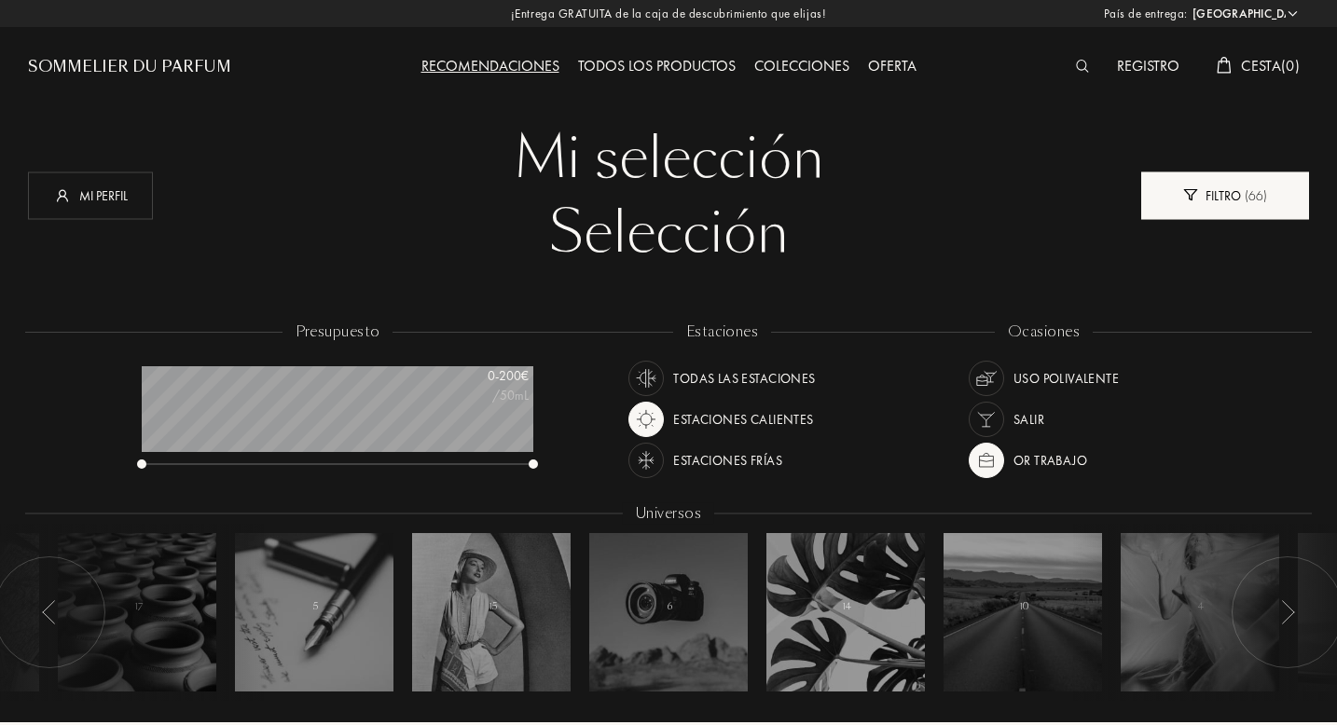
scroll to position [93, 392]
click at [666, 63] on div "Todos los productos" at bounding box center [657, 67] width 176 height 24
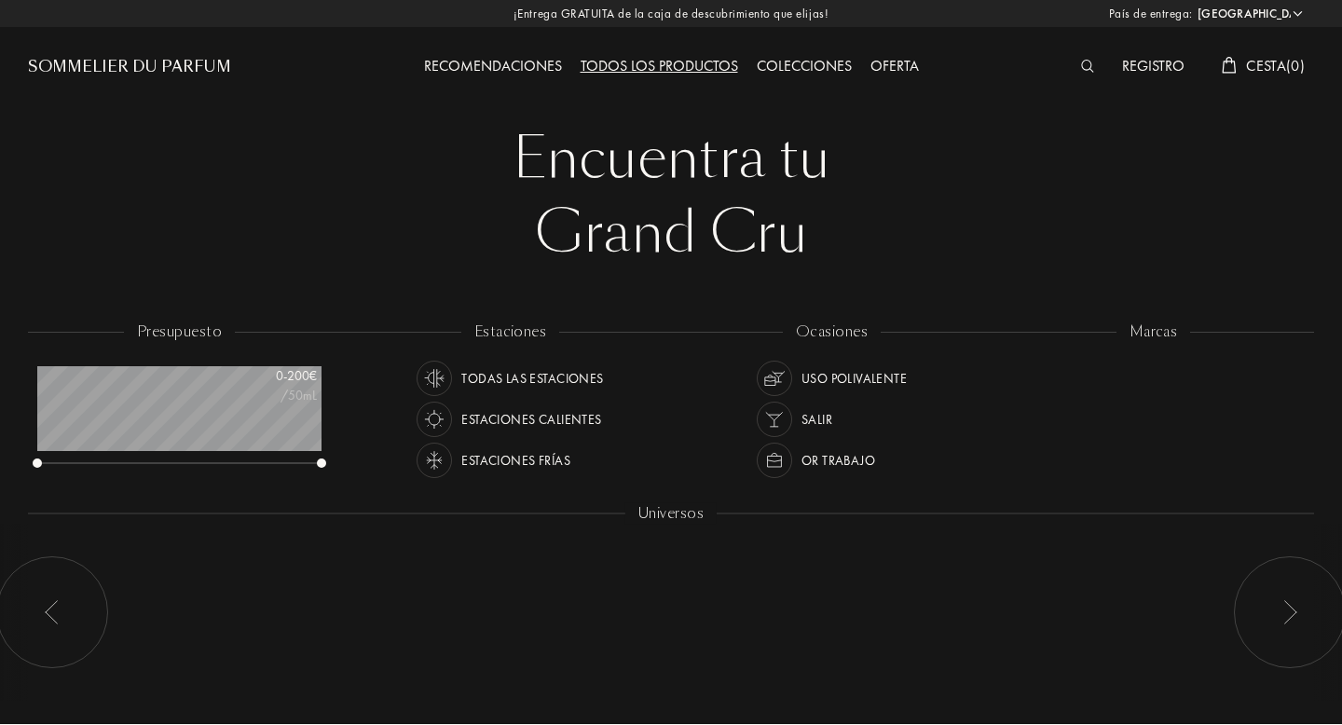
select select "ES"
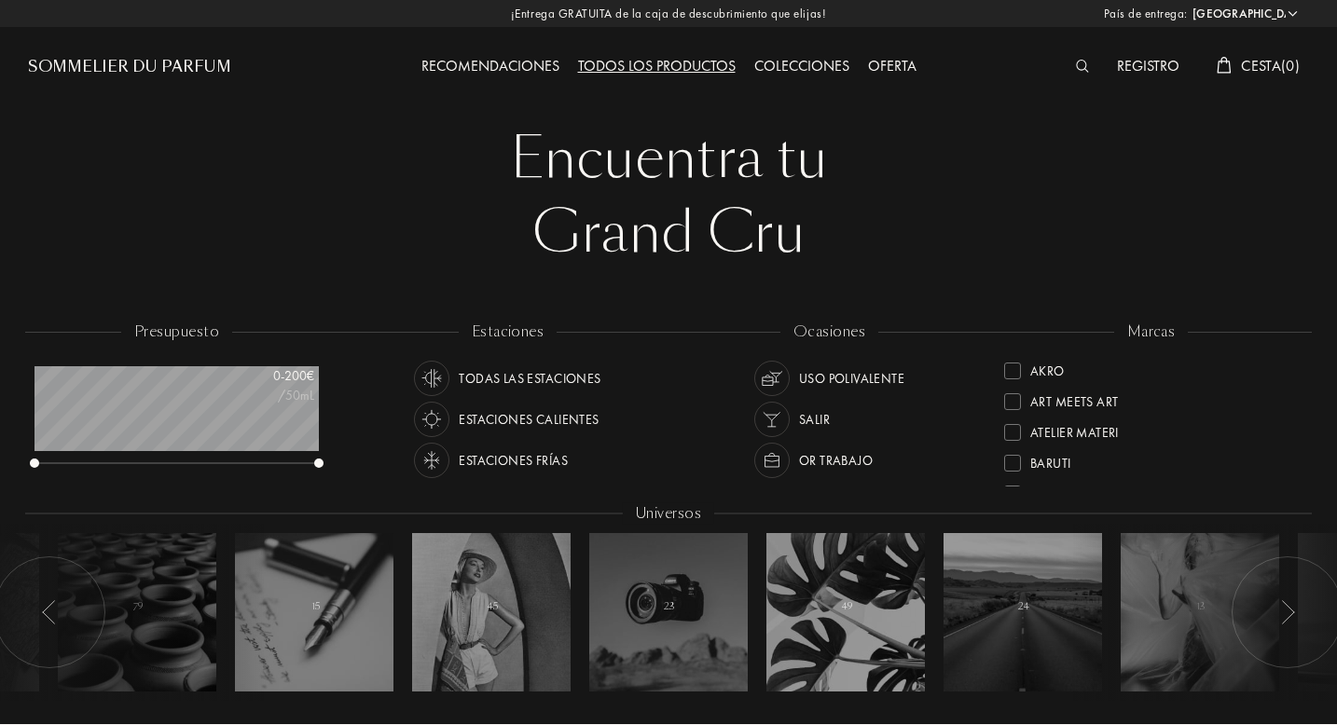
scroll to position [93, 284]
click at [485, 416] on div "Estaciones calientes" at bounding box center [529, 419] width 140 height 35
click at [841, 461] on div "or trabajo" at bounding box center [836, 460] width 74 height 35
drag, startPoint x: 1294, startPoint y: 426, endPoint x: 1286, endPoint y: 377, distance: 50.1
click at [1289, 377] on div "Akro Art Meets Art Atelier Materi [PERSON_NAME]-Papillon Cépages Parfums Élisir…" at bounding box center [1151, 420] width 294 height 131
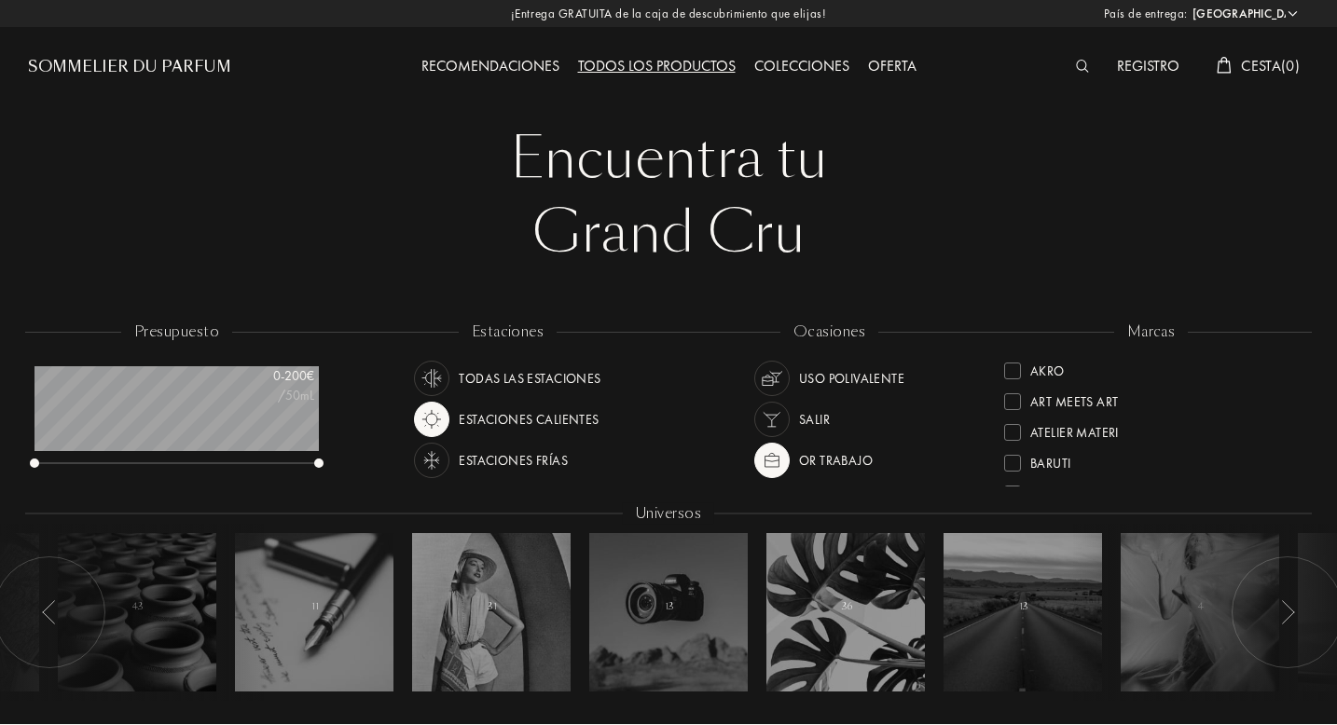
click at [1164, 358] on div "Akro" at bounding box center [1151, 367] width 294 height 25
click at [1016, 401] on div at bounding box center [1012, 400] width 17 height 17
click at [1013, 369] on div at bounding box center [1012, 371] width 17 height 17
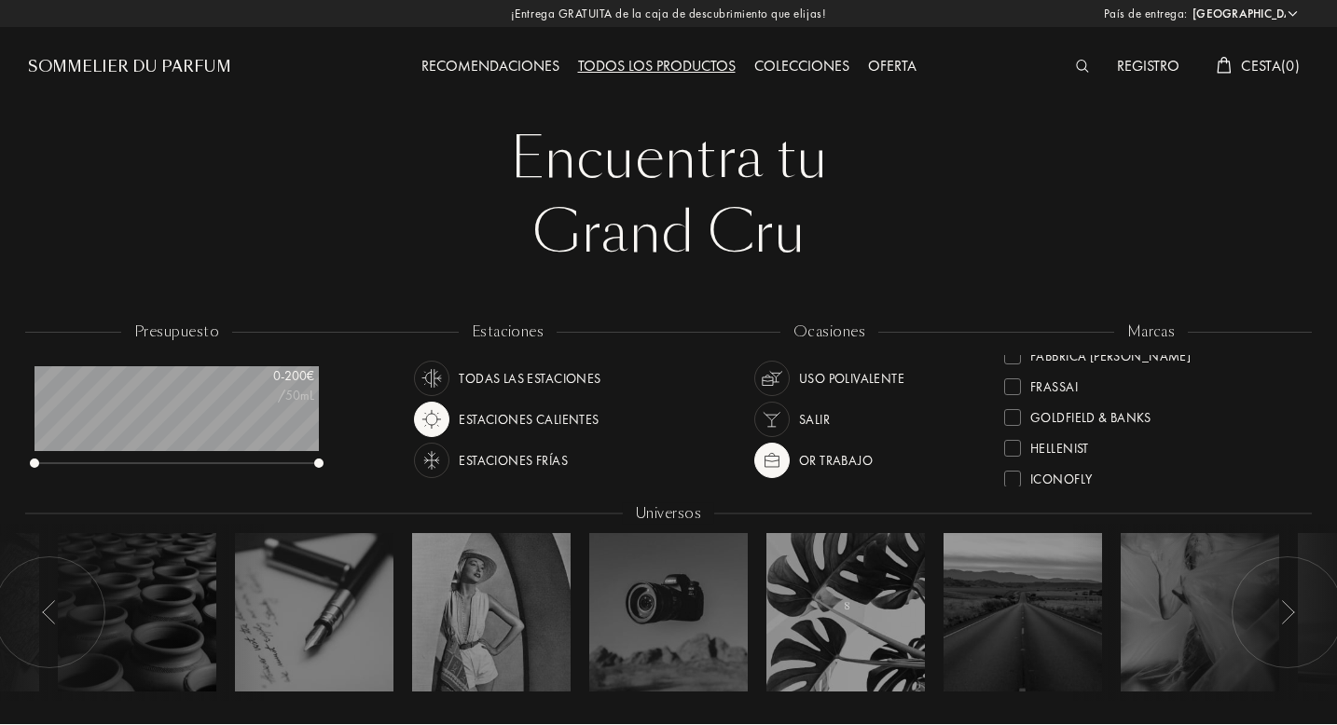
scroll to position [298, 0]
click at [1017, 383] on div at bounding box center [1012, 380] width 17 height 17
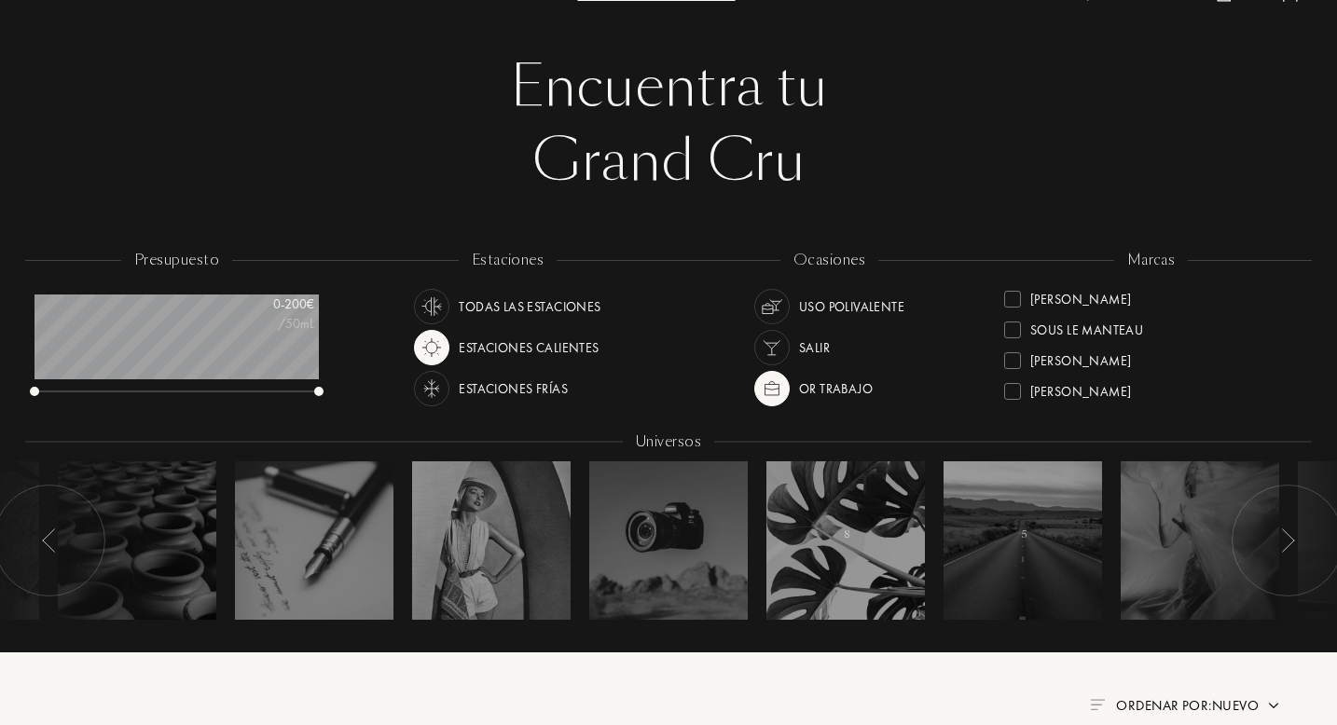
scroll to position [75, 0]
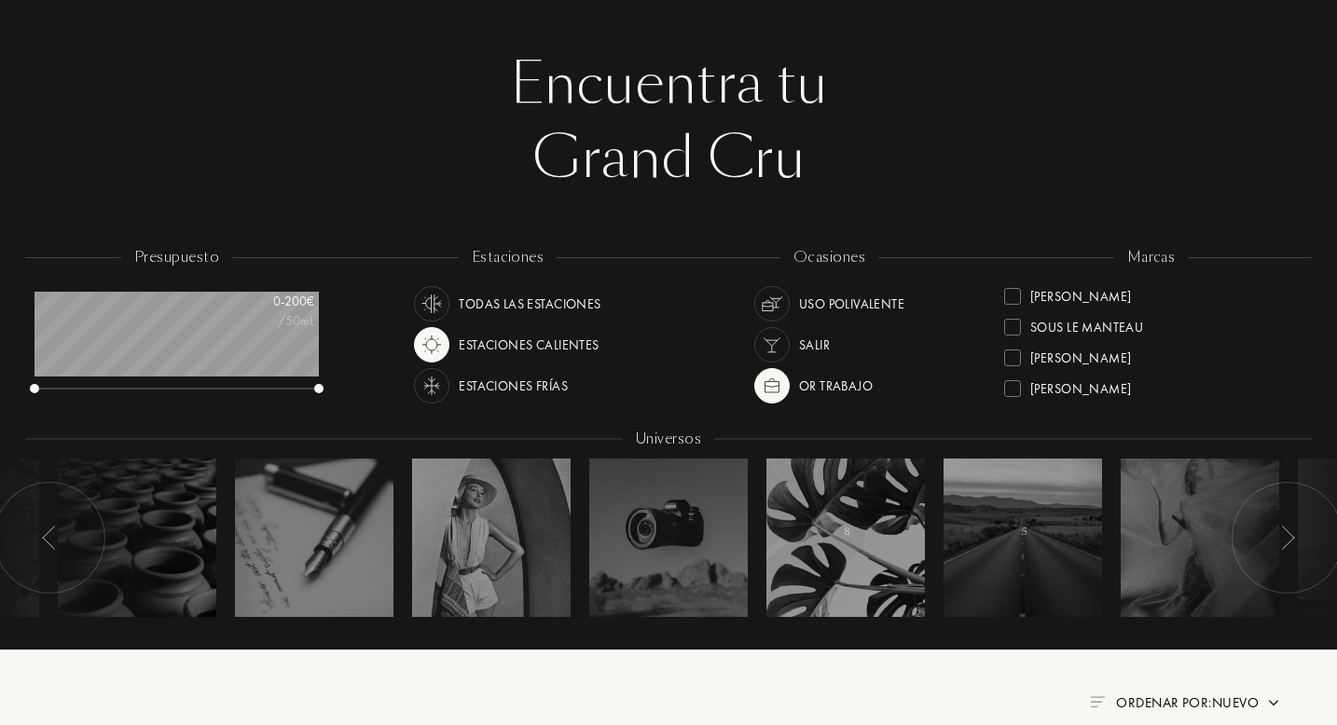
click at [1027, 677] on div "Encuentra tu Grand Cru Encuentra tu Grand Cru presupuesto 0 - 200 € /50mL estac…" at bounding box center [668, 335] width 1309 height 821
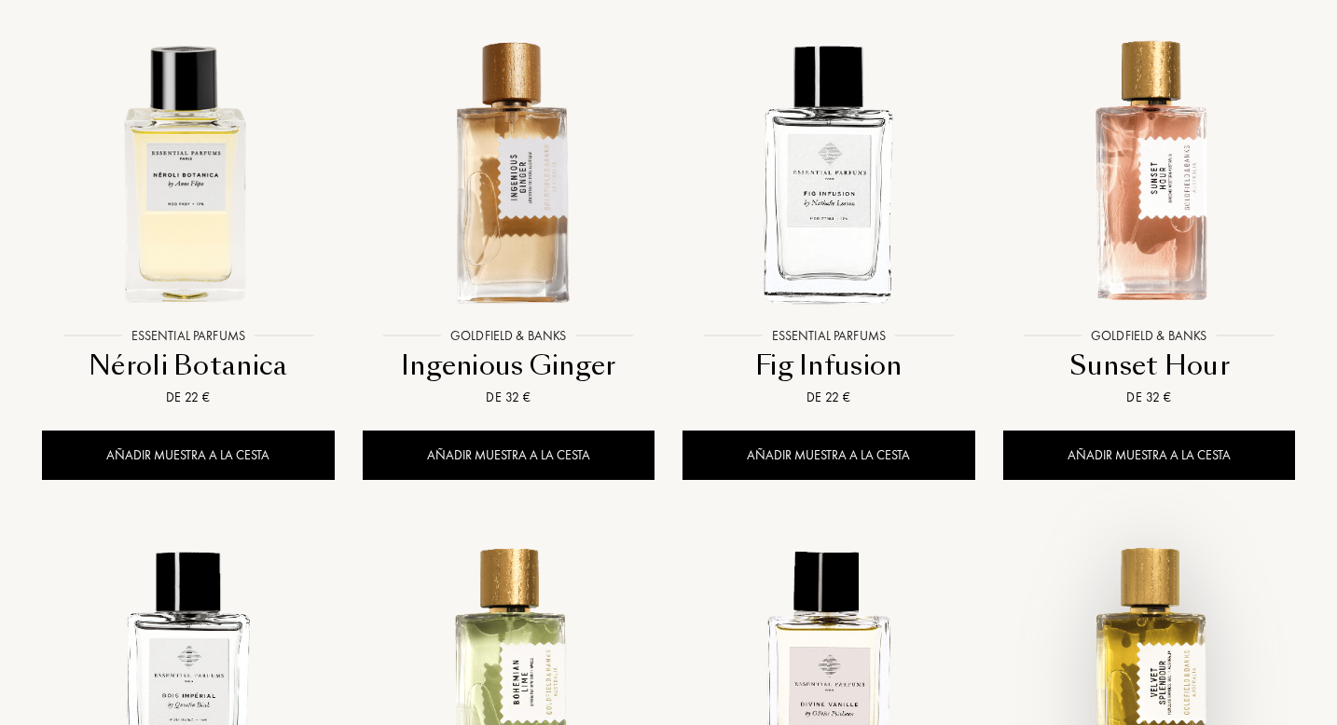
scroll to position [820, 0]
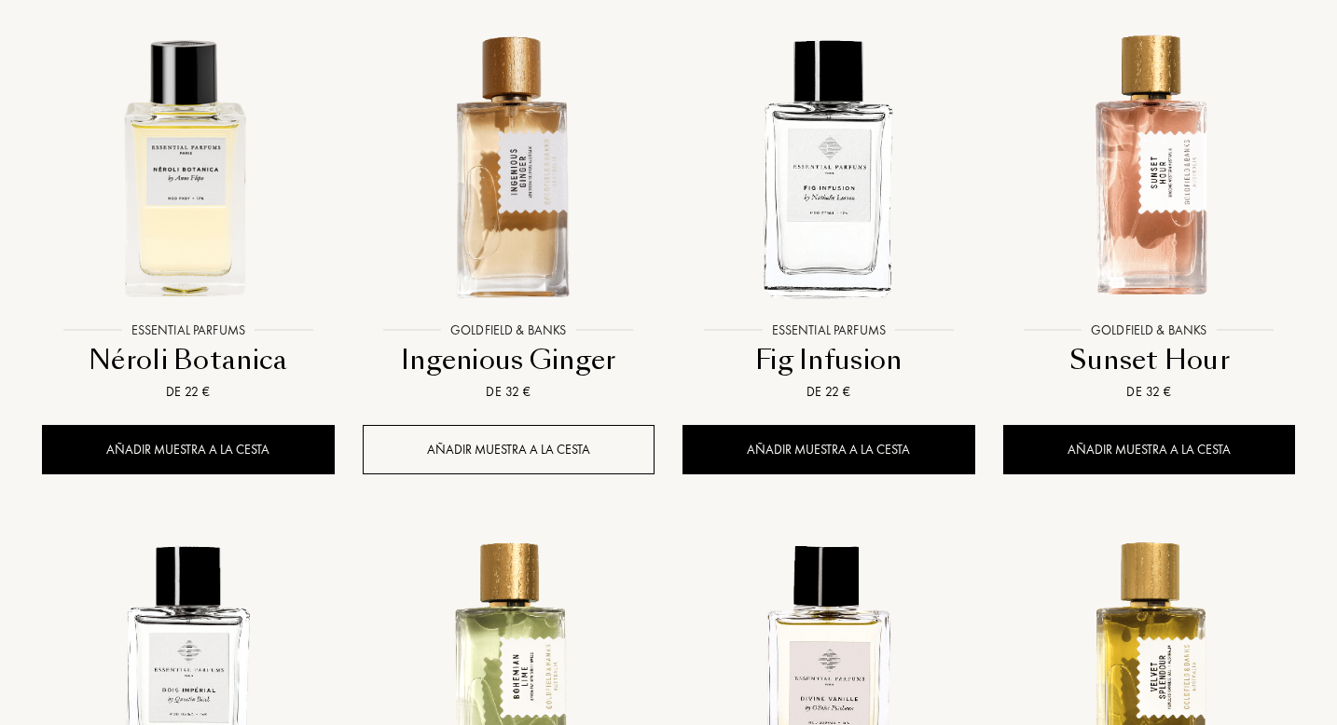
click at [551, 455] on div "Añadir muestra a la cesta" at bounding box center [509, 449] width 293 height 49
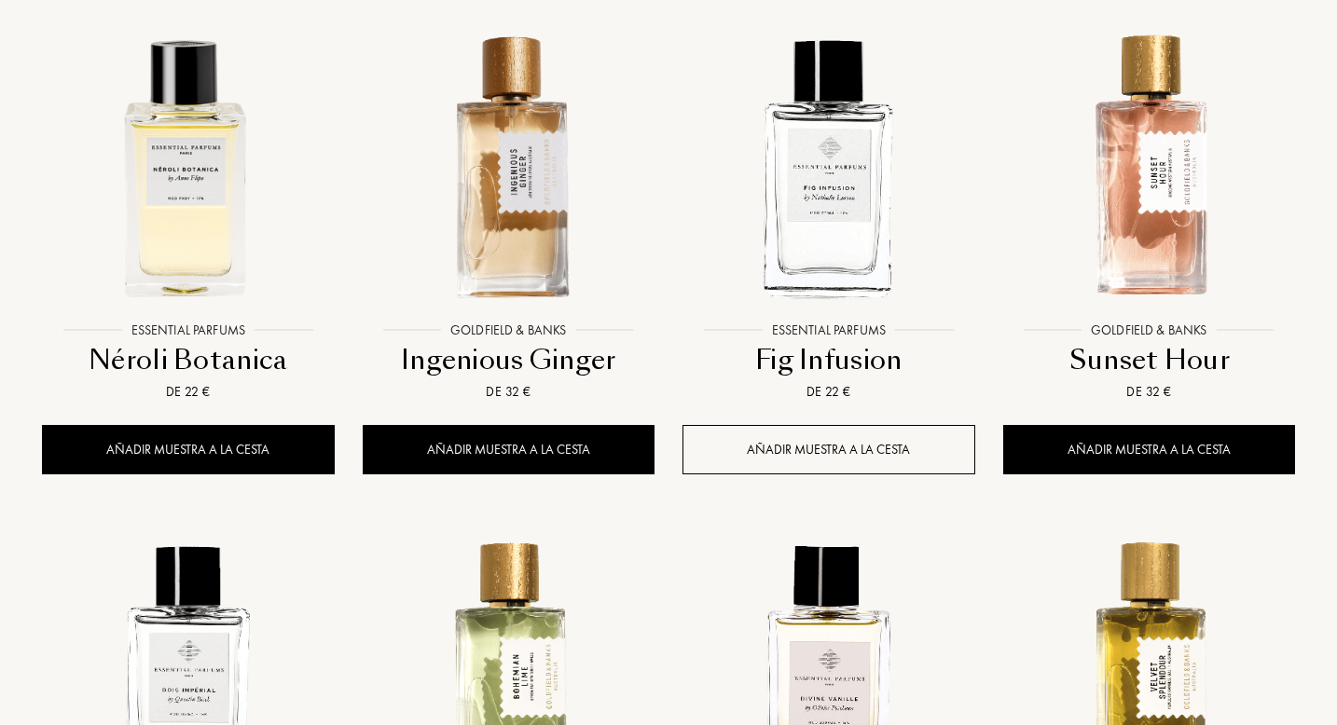
click at [836, 441] on div "Añadir muestra a la cesta" at bounding box center [828, 449] width 293 height 49
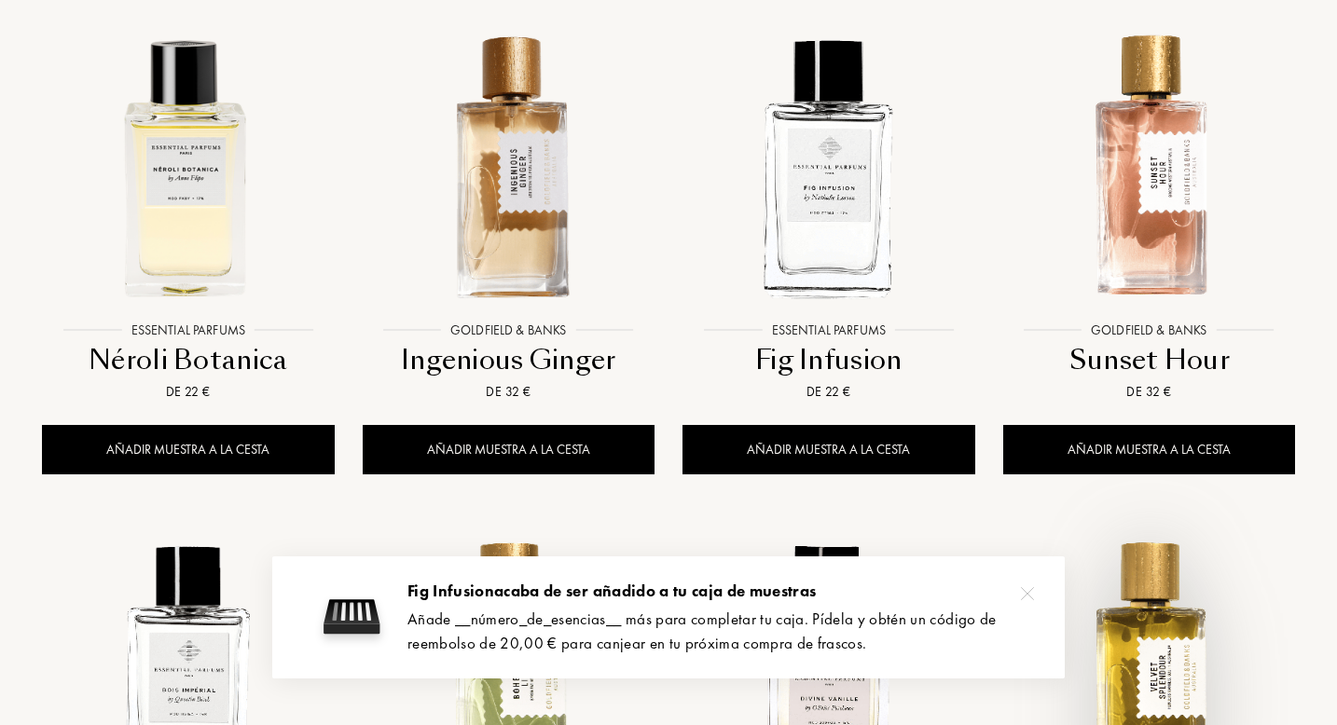
click at [1026, 595] on img at bounding box center [1149, 672] width 288 height 288
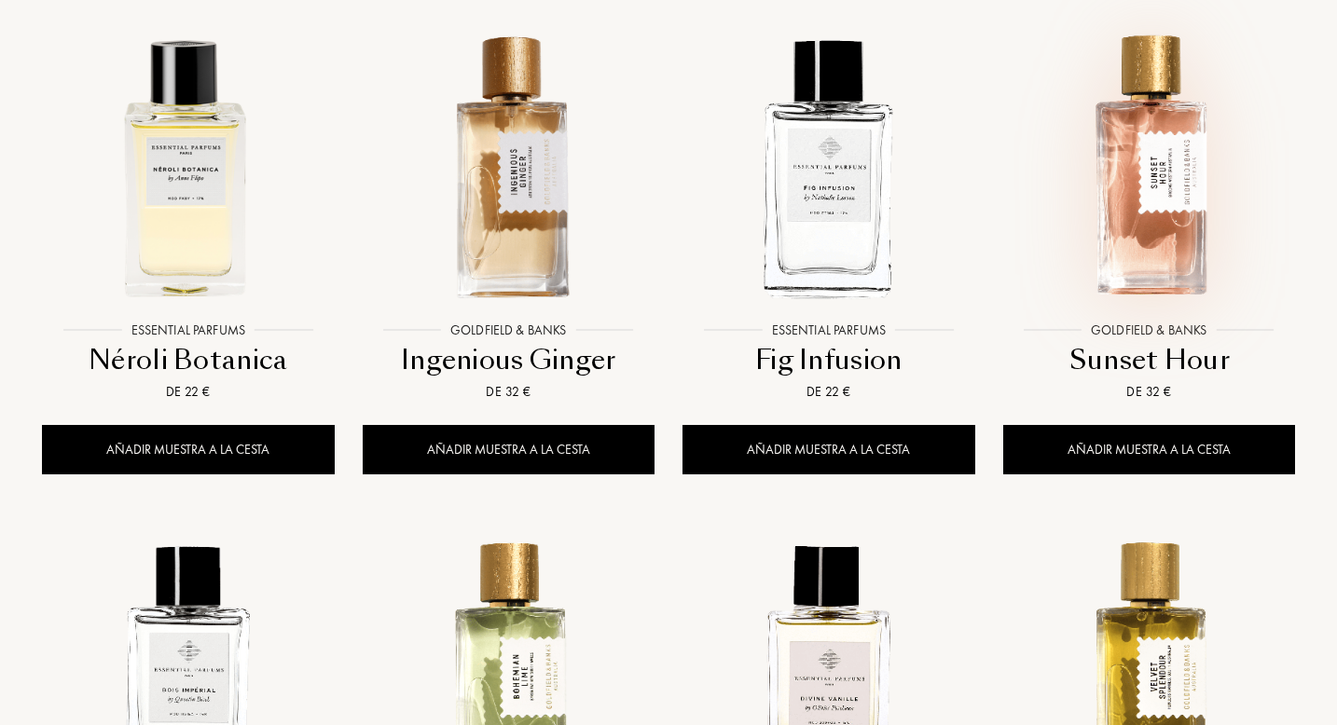
click at [1290, 185] on img at bounding box center [1149, 165] width 288 height 288
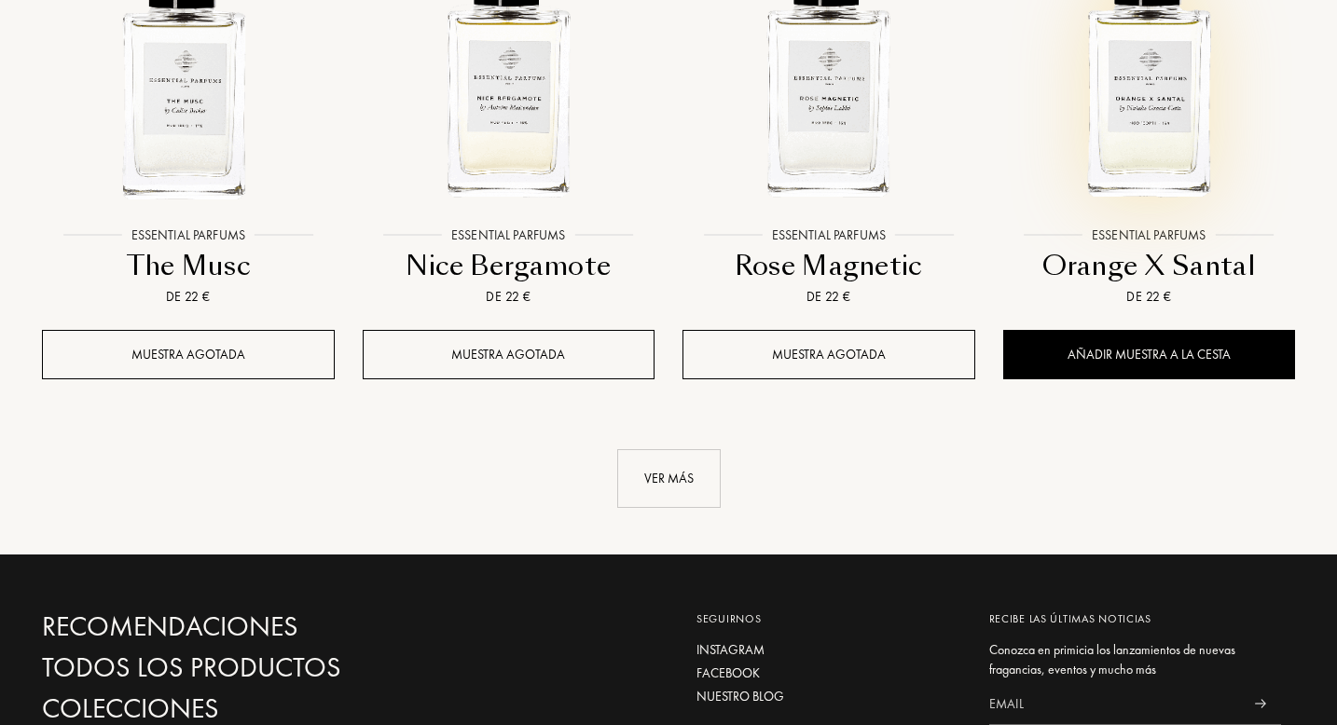
scroll to position [1939, 0]
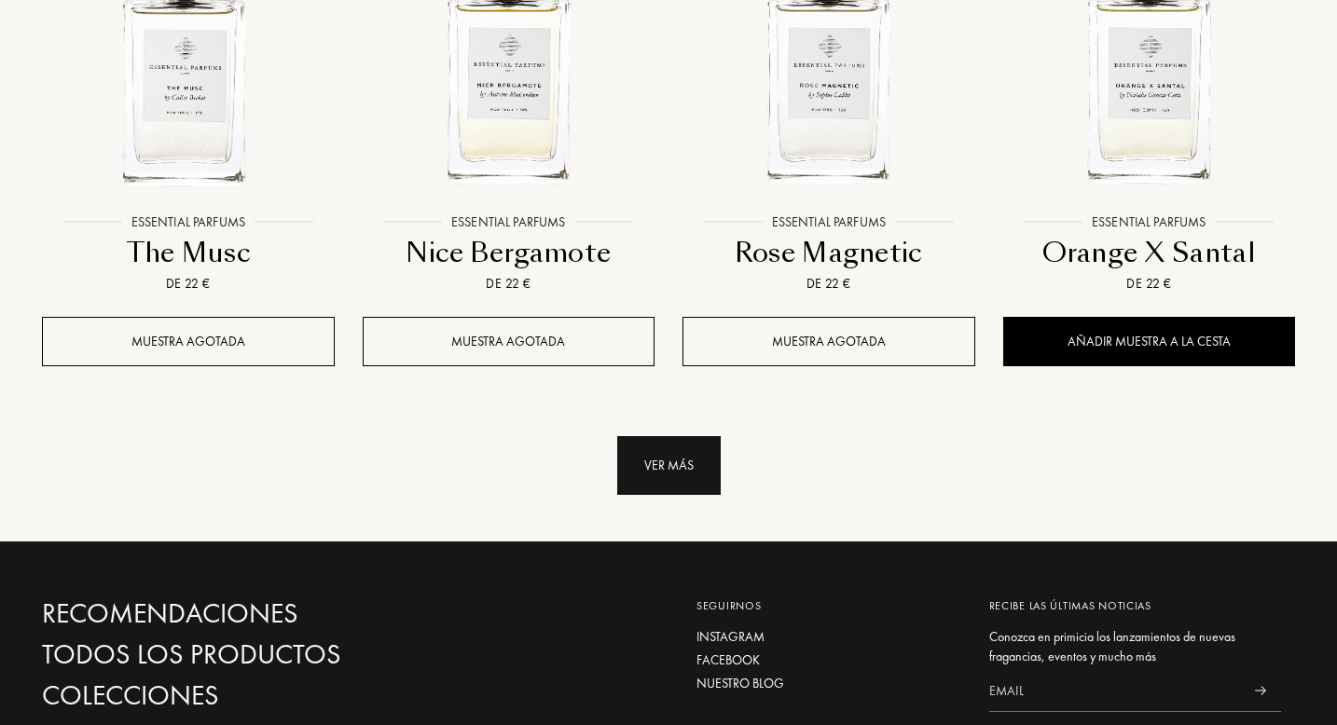
click at [661, 467] on div "Ver más" at bounding box center [668, 465] width 103 height 59
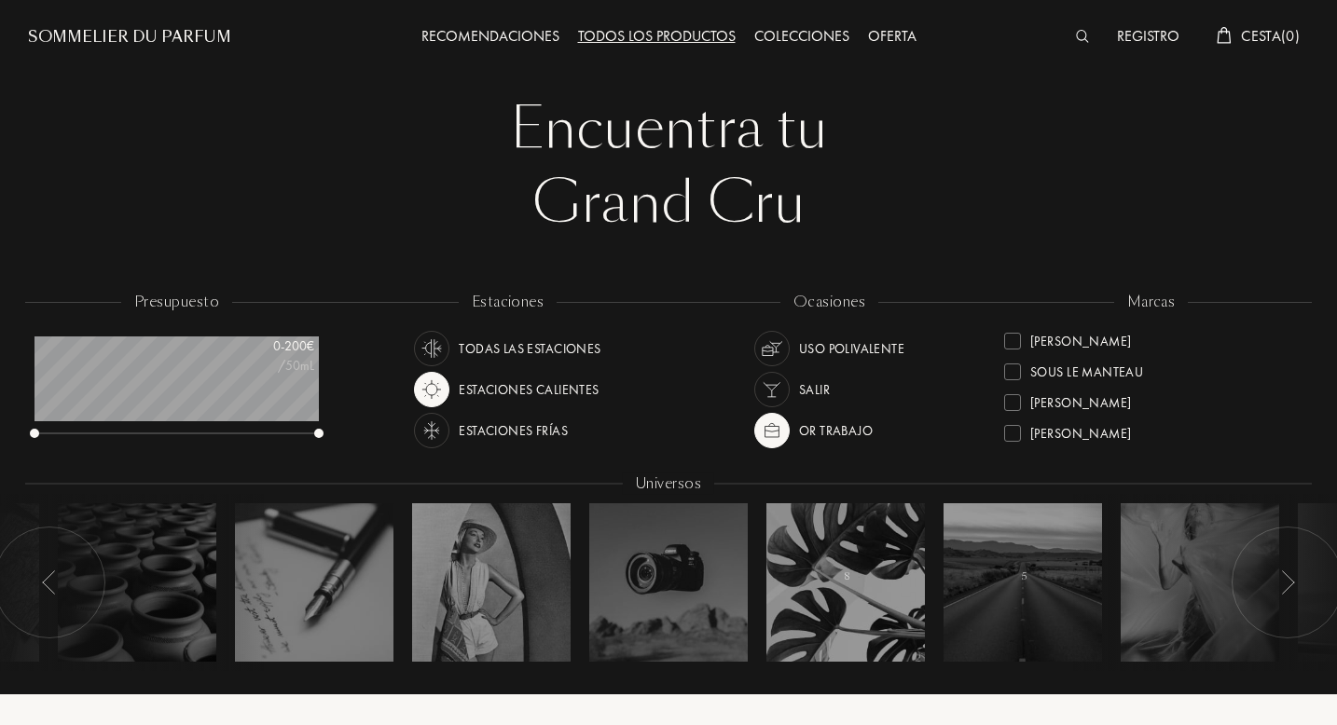
scroll to position [0, 0]
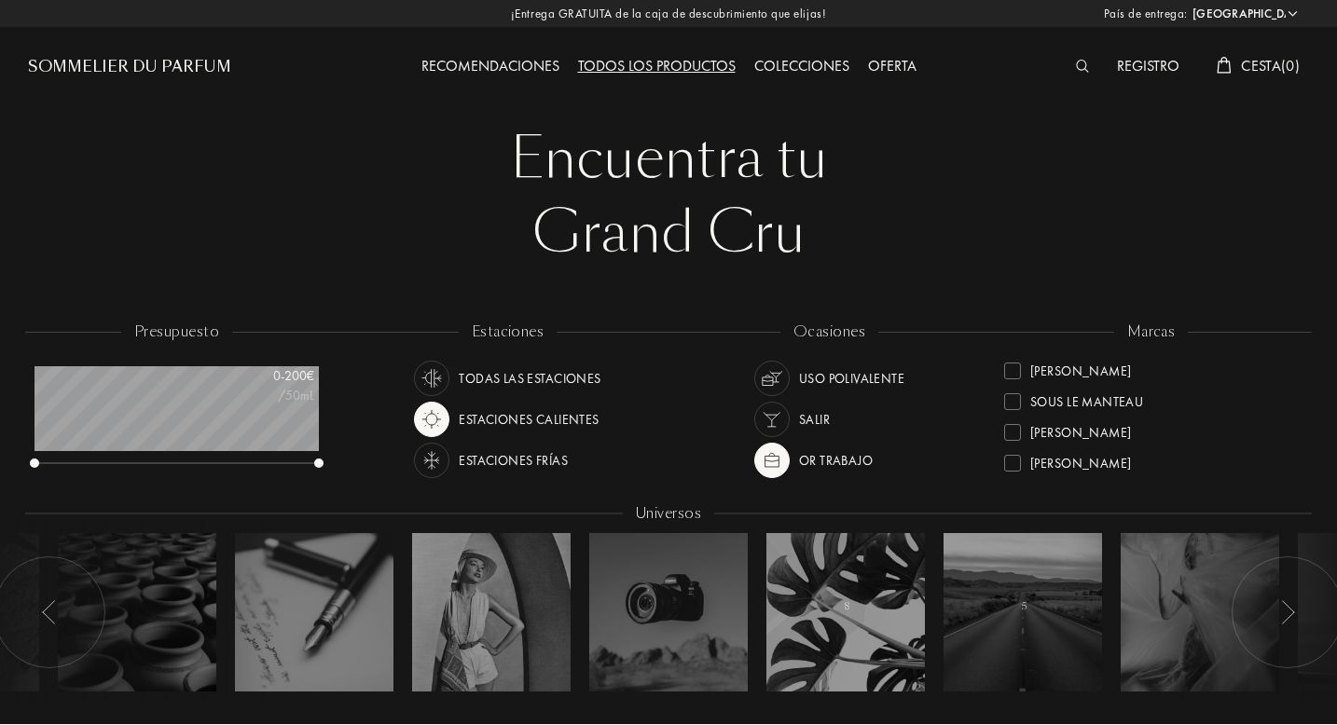
click at [1108, 371] on div "[PERSON_NAME]" at bounding box center [1151, 365] width 294 height 31
click at [1020, 432] on div at bounding box center [1012, 432] width 17 height 17
click at [193, 63] on div "Sommelier du Parfum" at bounding box center [129, 67] width 203 height 22
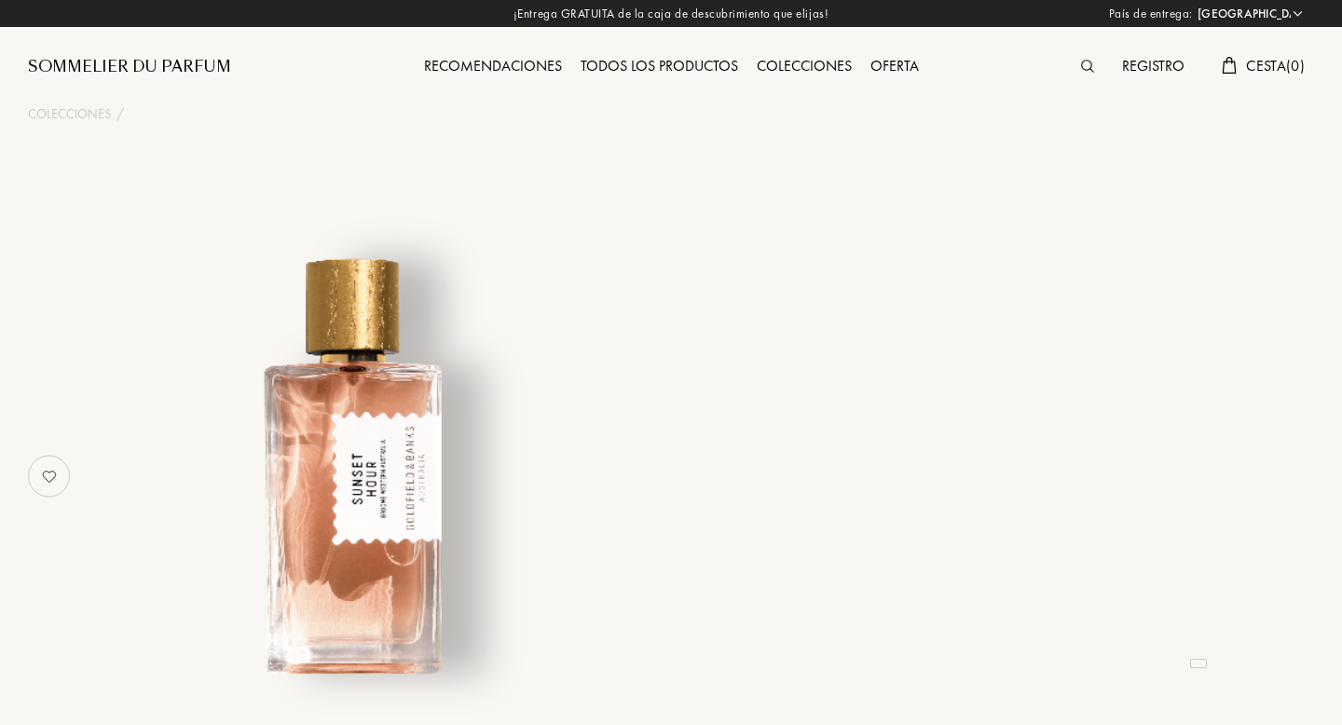
select select "ES"
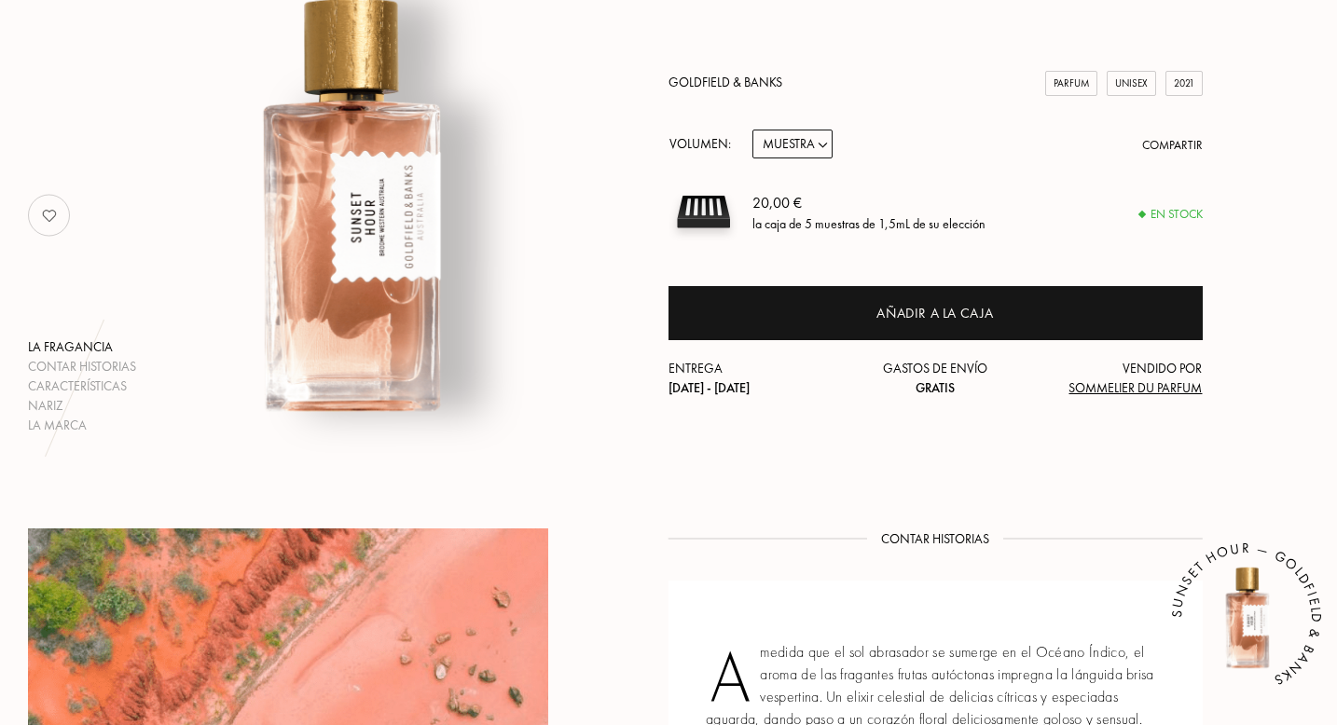
scroll to position [261, 0]
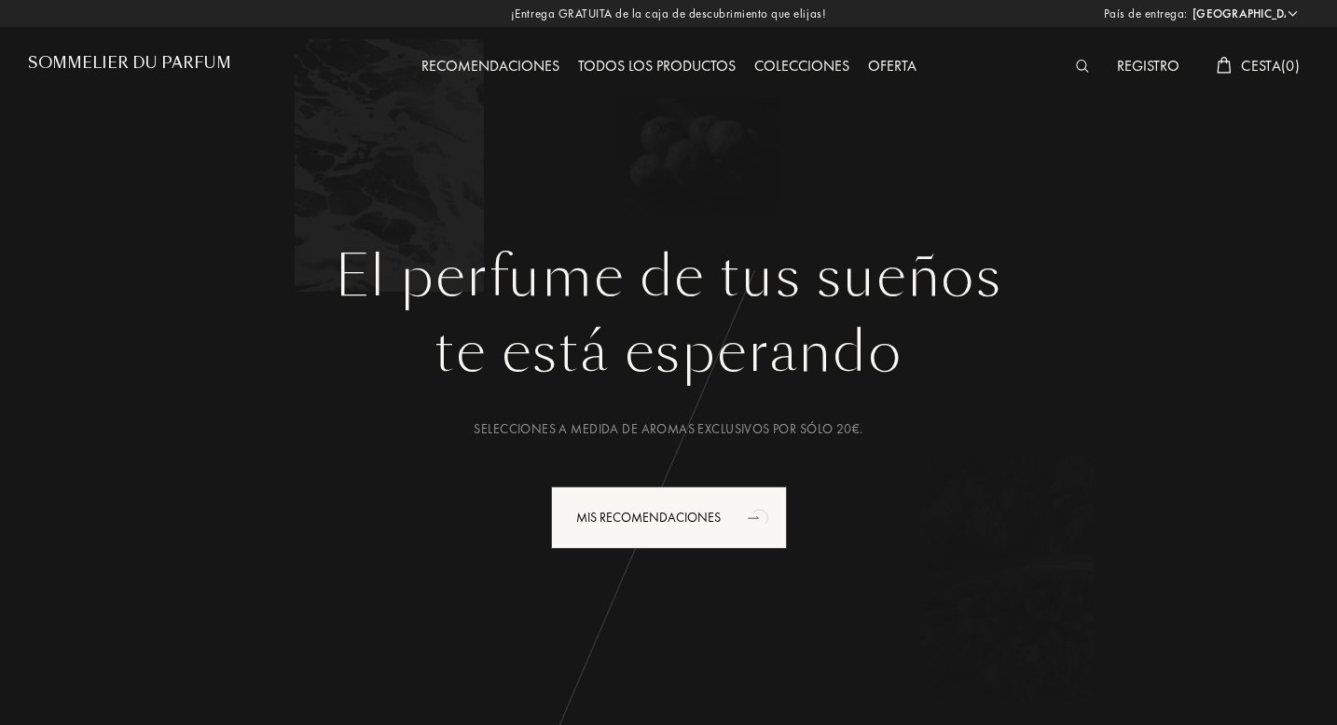
select select "ES"
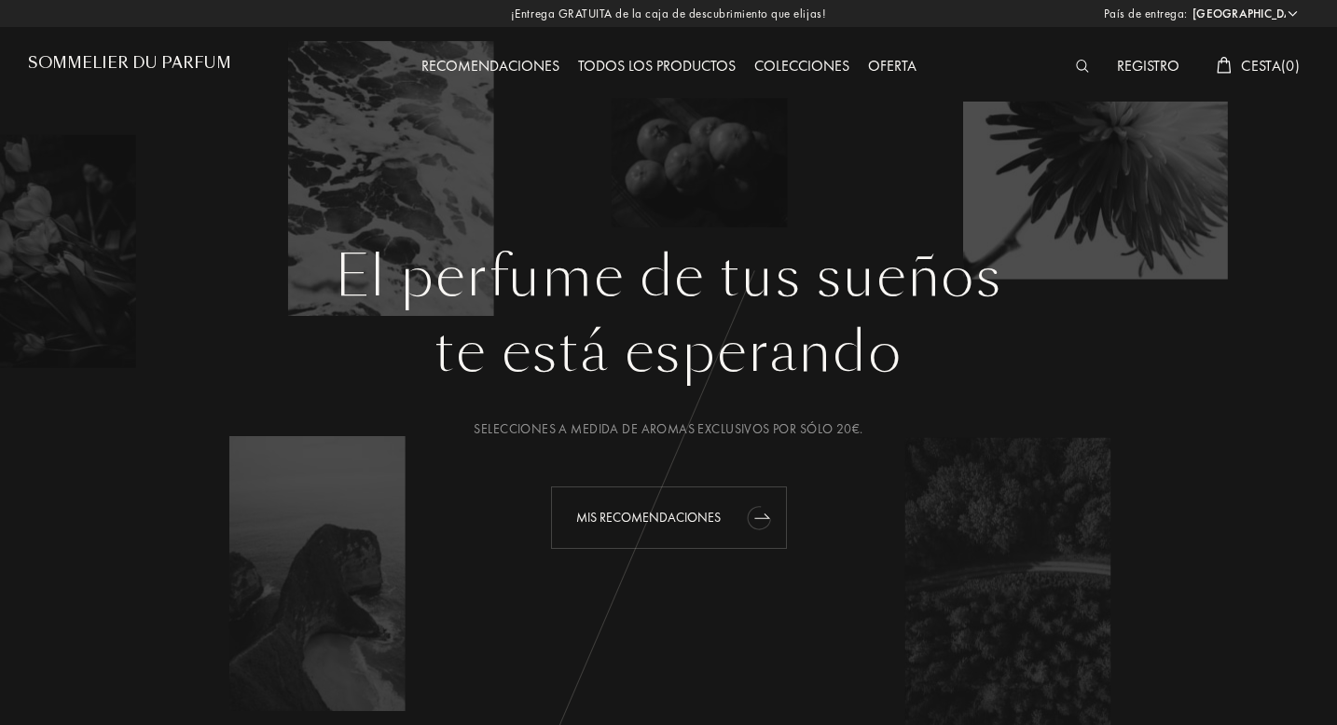
click at [677, 506] on div "Mis recomendaciones" at bounding box center [669, 518] width 236 height 62
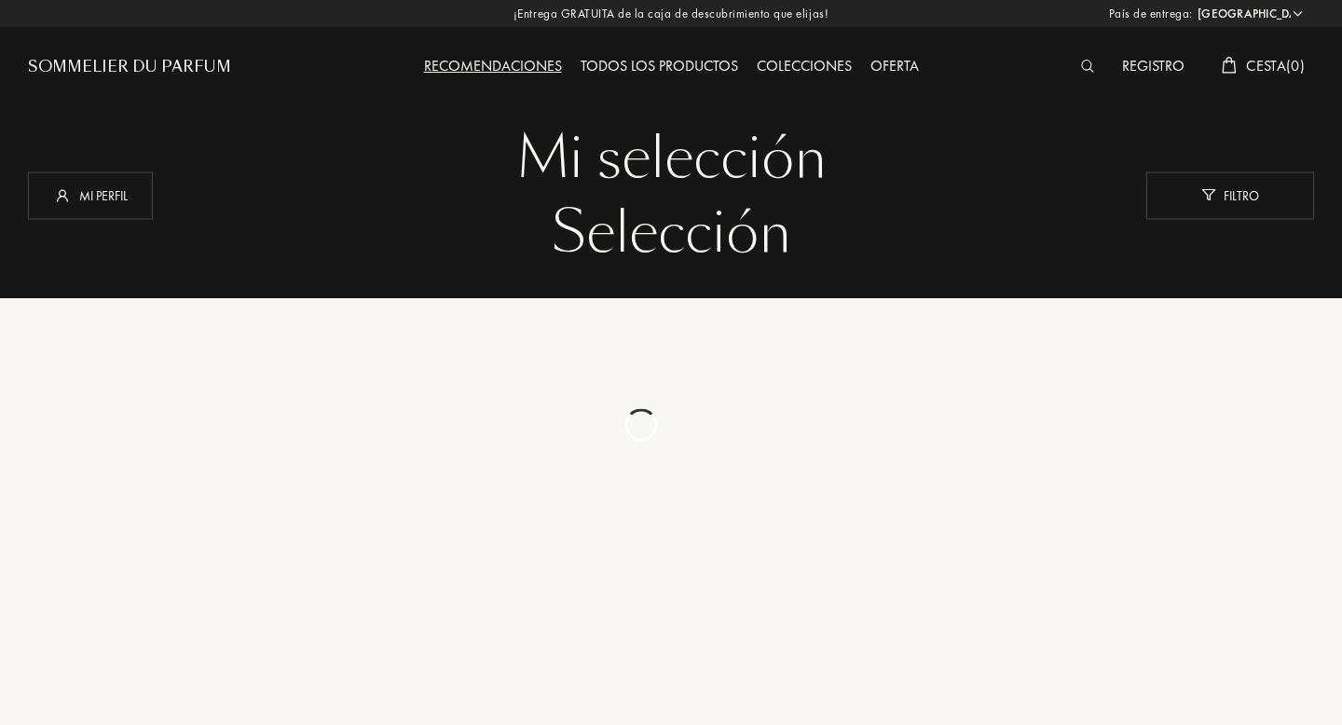
select select "ES"
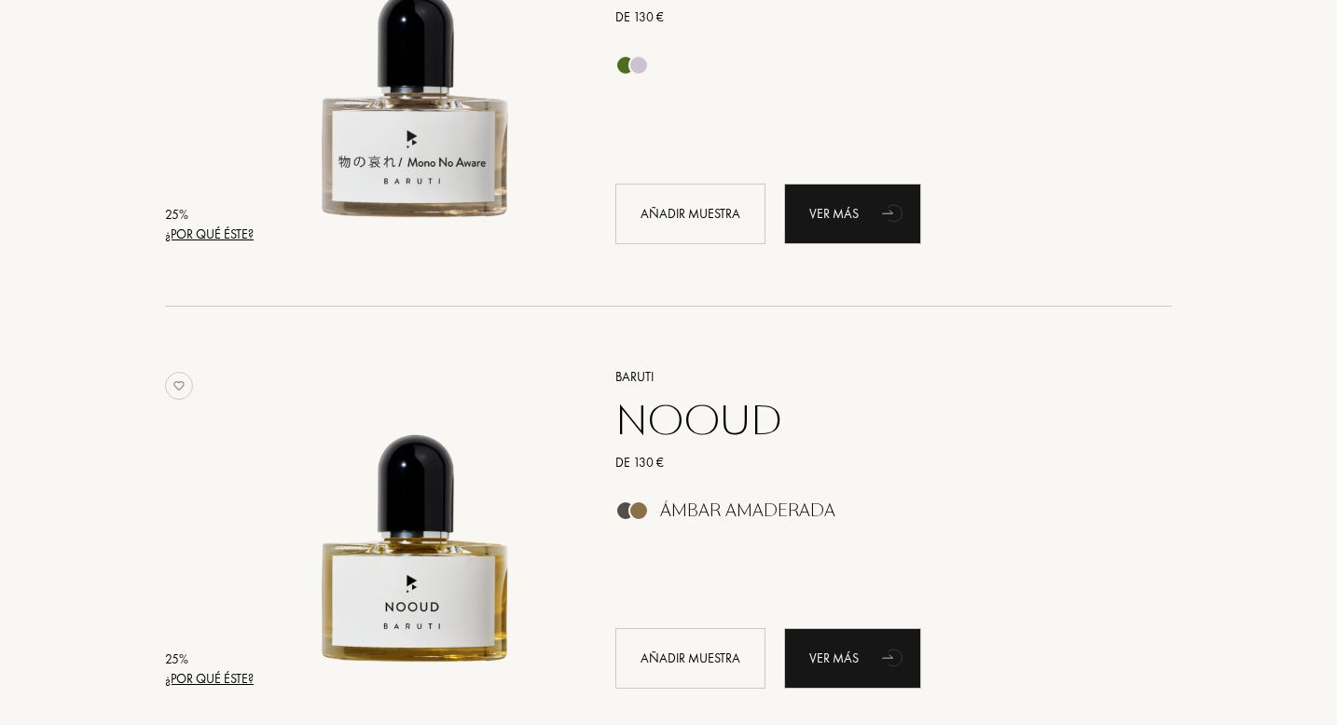
scroll to position [3617, 0]
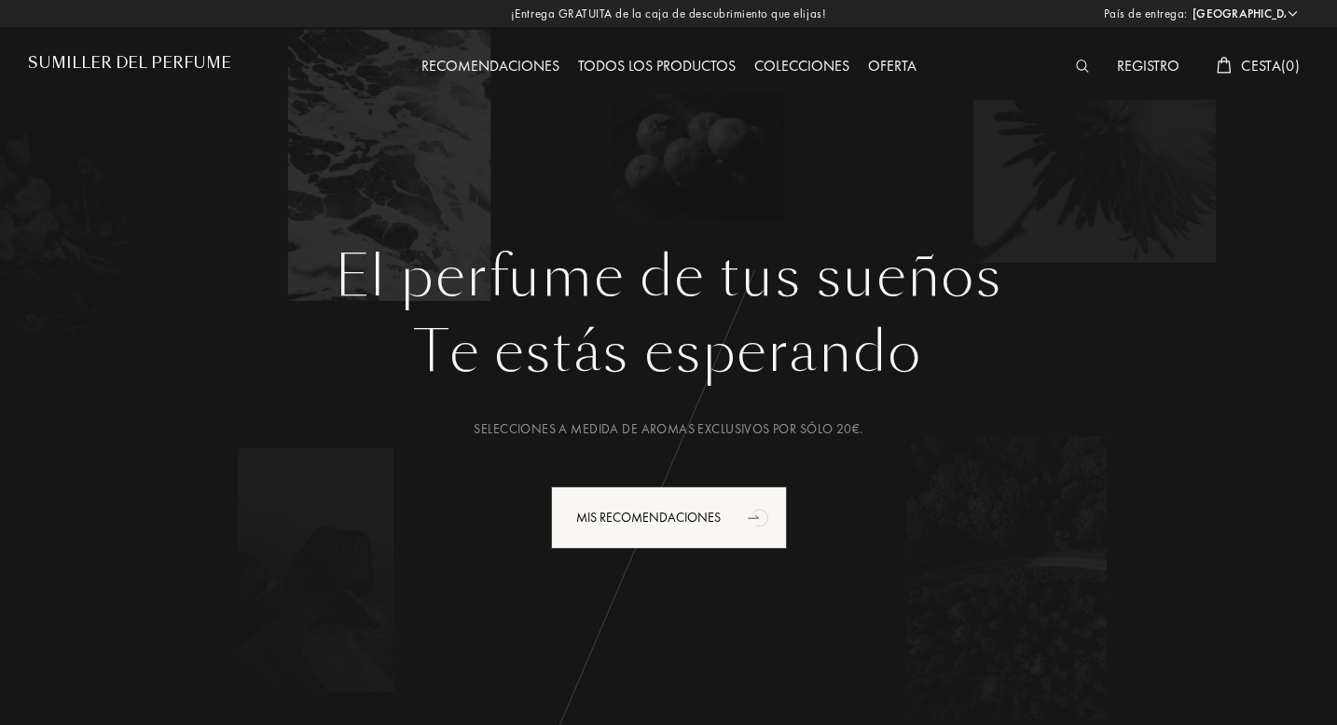
select select "ES"
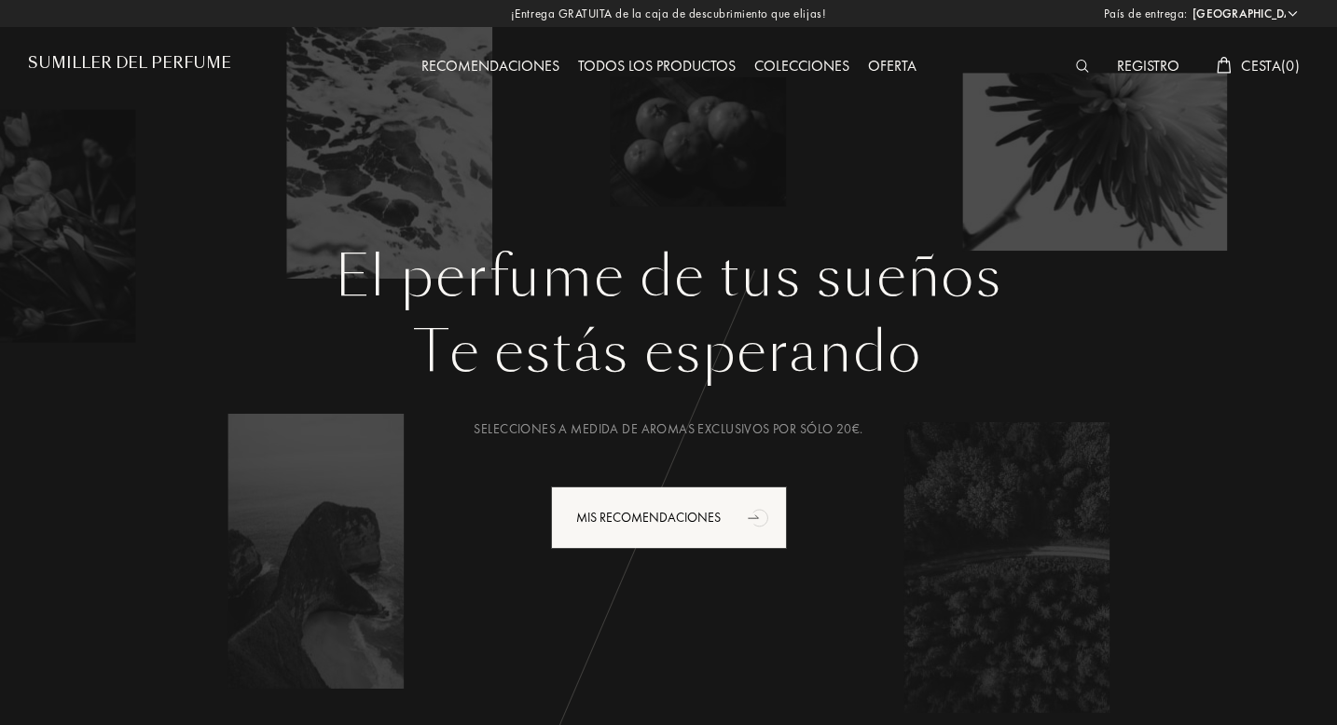
click at [674, 68] on font "Todos los productos" at bounding box center [657, 66] width 158 height 20
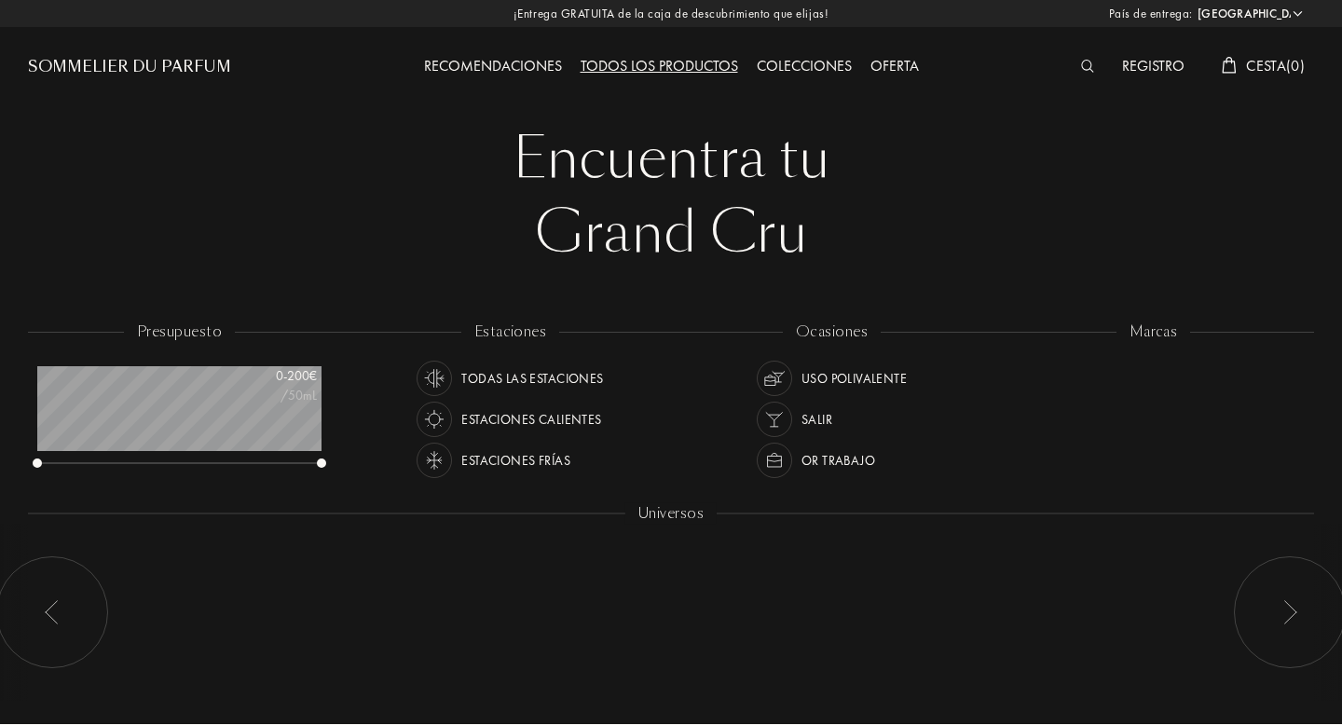
select select "ES"
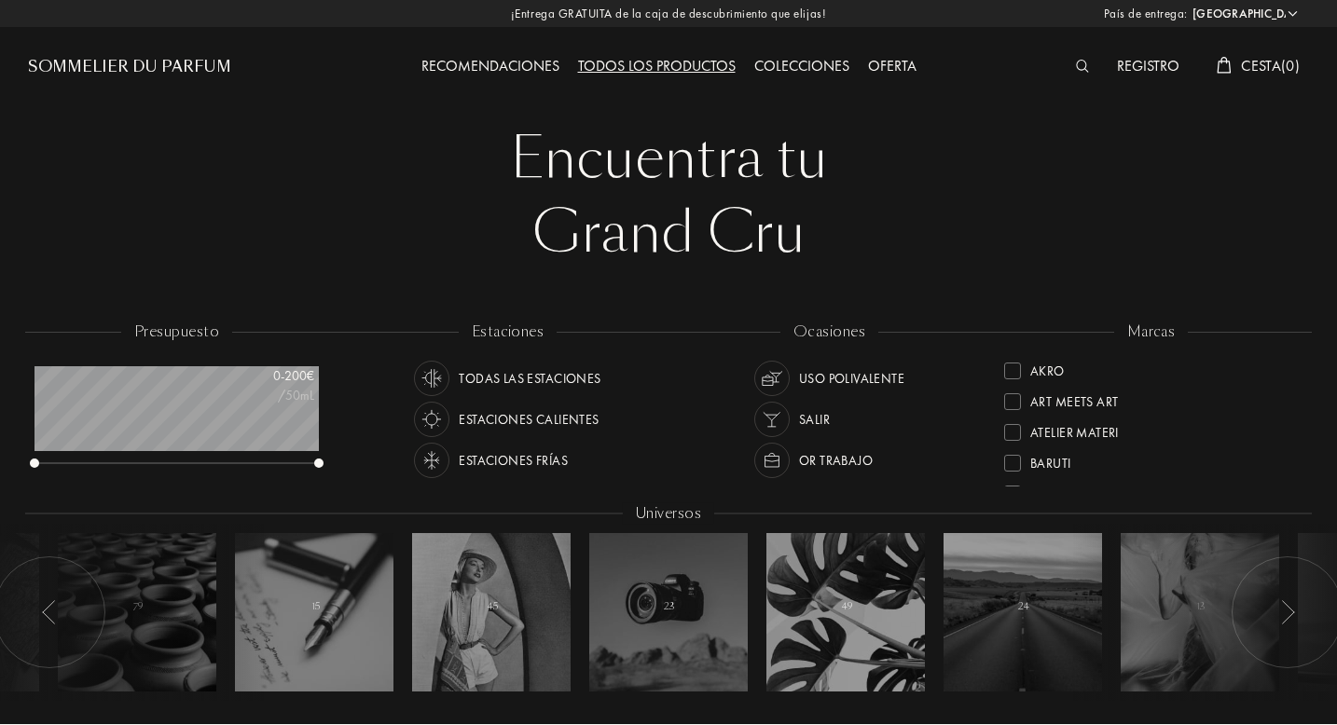
click at [492, 418] on div "Estaciones calientes" at bounding box center [529, 419] width 140 height 35
click at [818, 462] on div "or trabajo" at bounding box center [836, 460] width 74 height 35
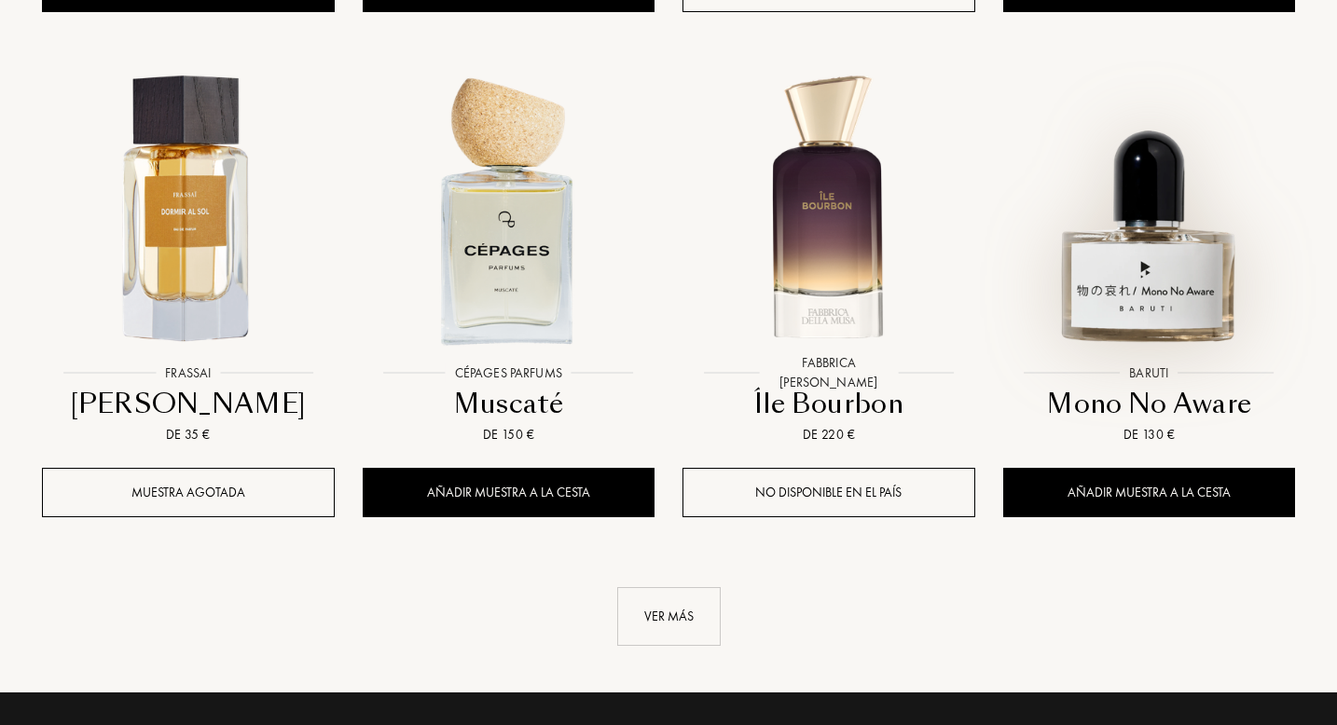
scroll to position [1957, 0]
